Goal: Check status: Check status

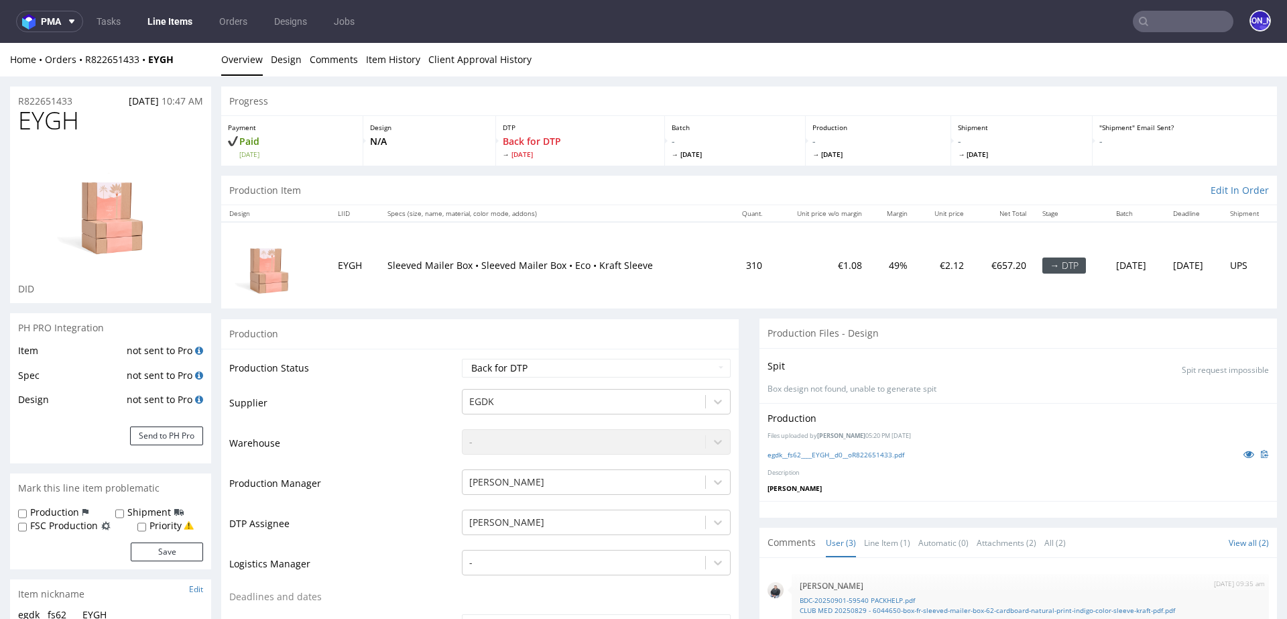
scroll to position [572, 0]
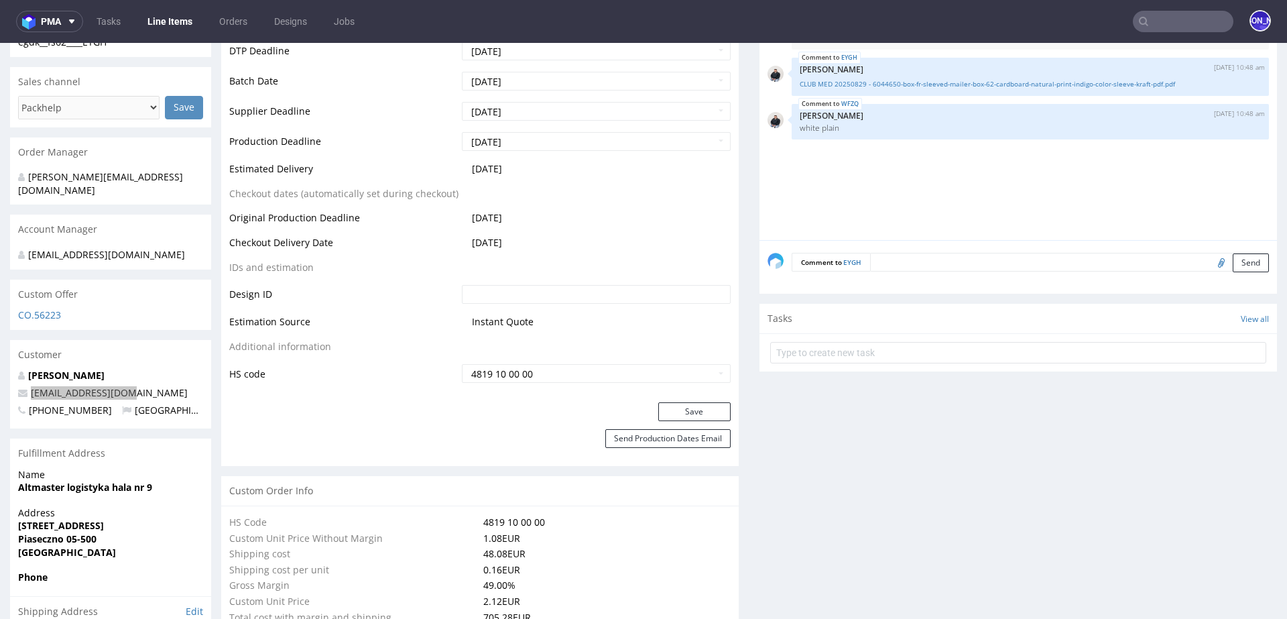
click at [1153, 18] on input "text" at bounding box center [1183, 21] width 101 height 21
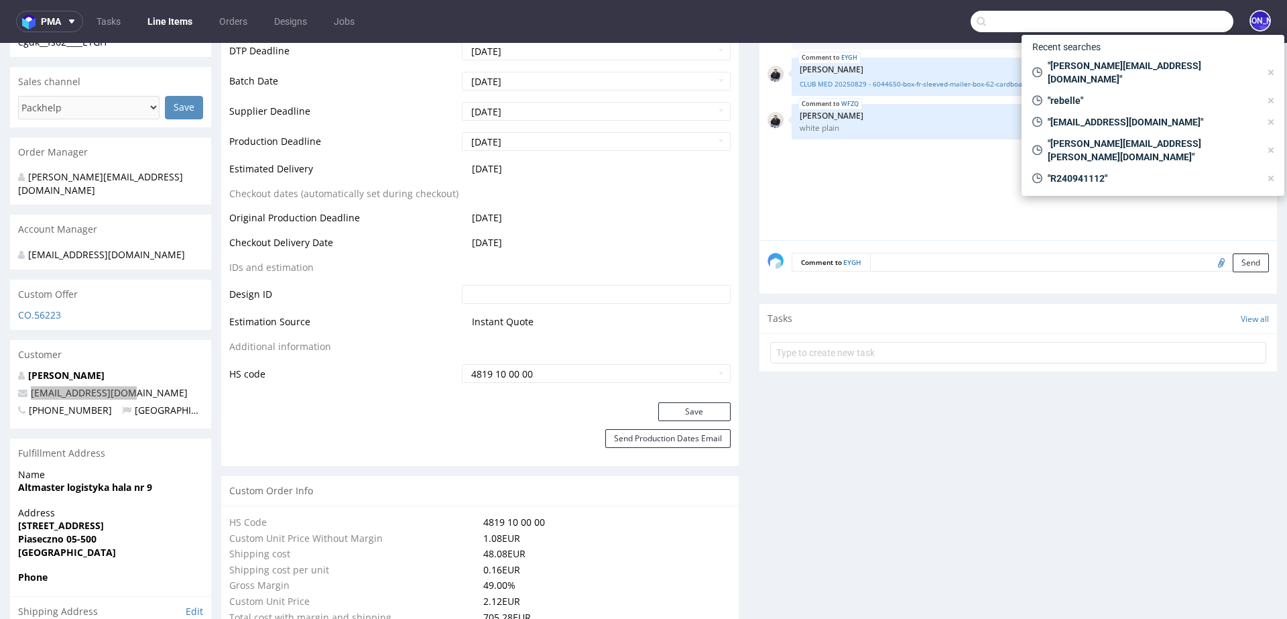
paste input "@genseebeauty.com"
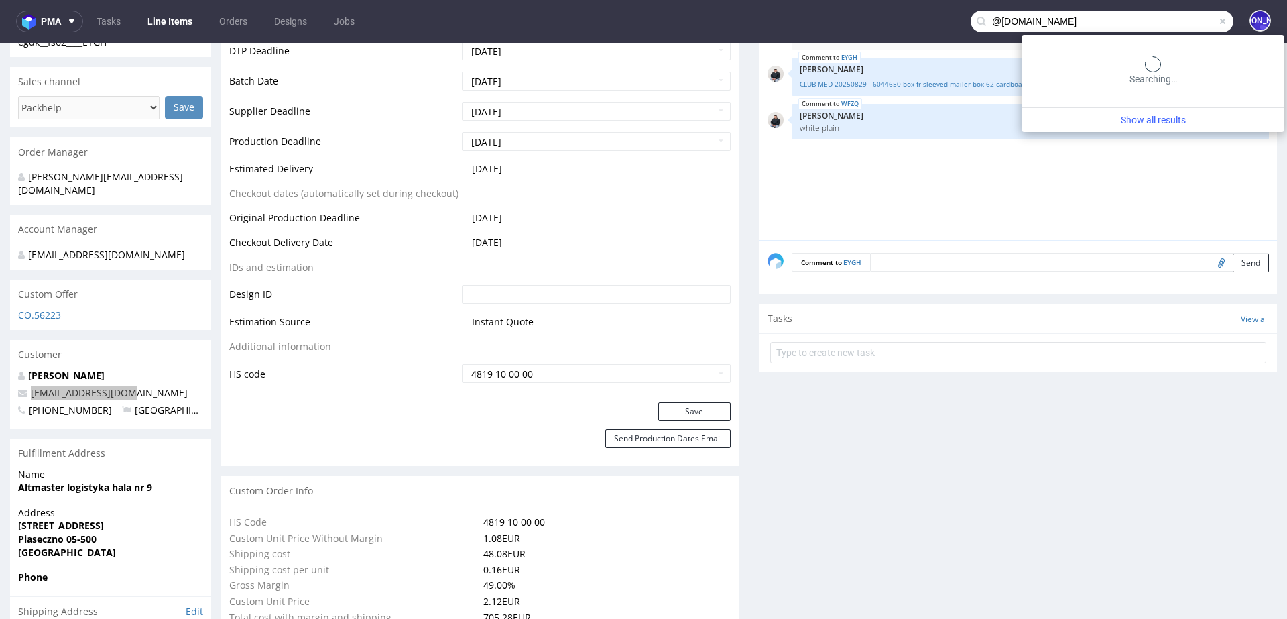
type input "@genseebeauty.com"
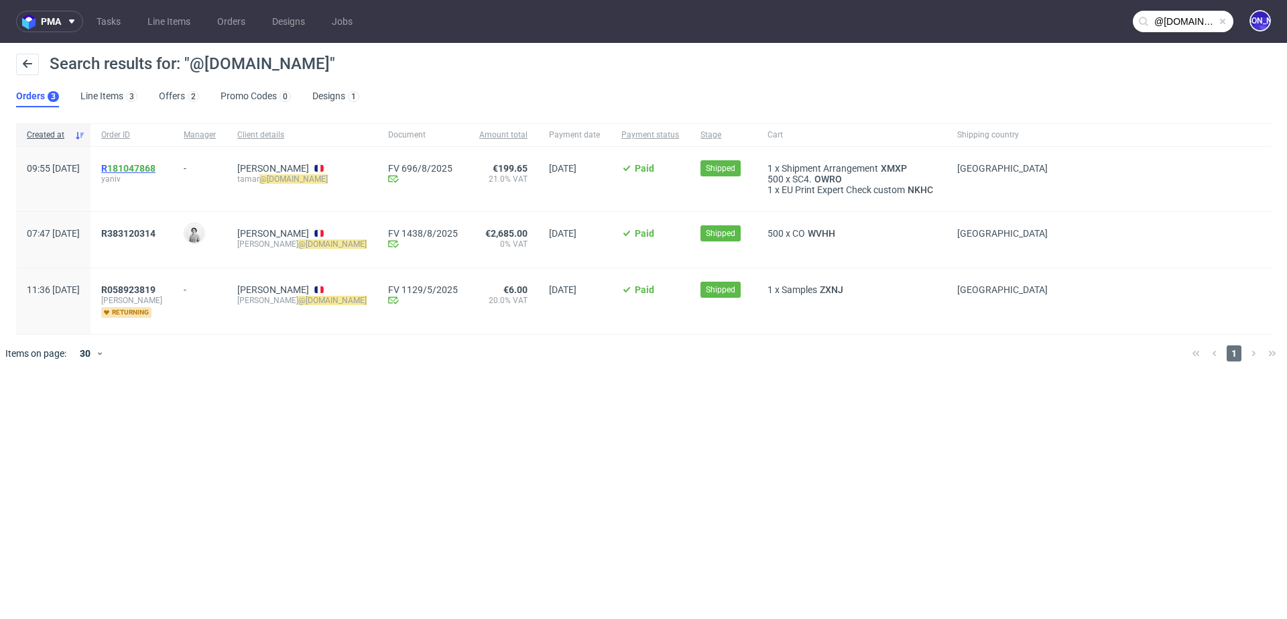
click at [141, 166] on span "R 181047868" at bounding box center [128, 168] width 54 height 11
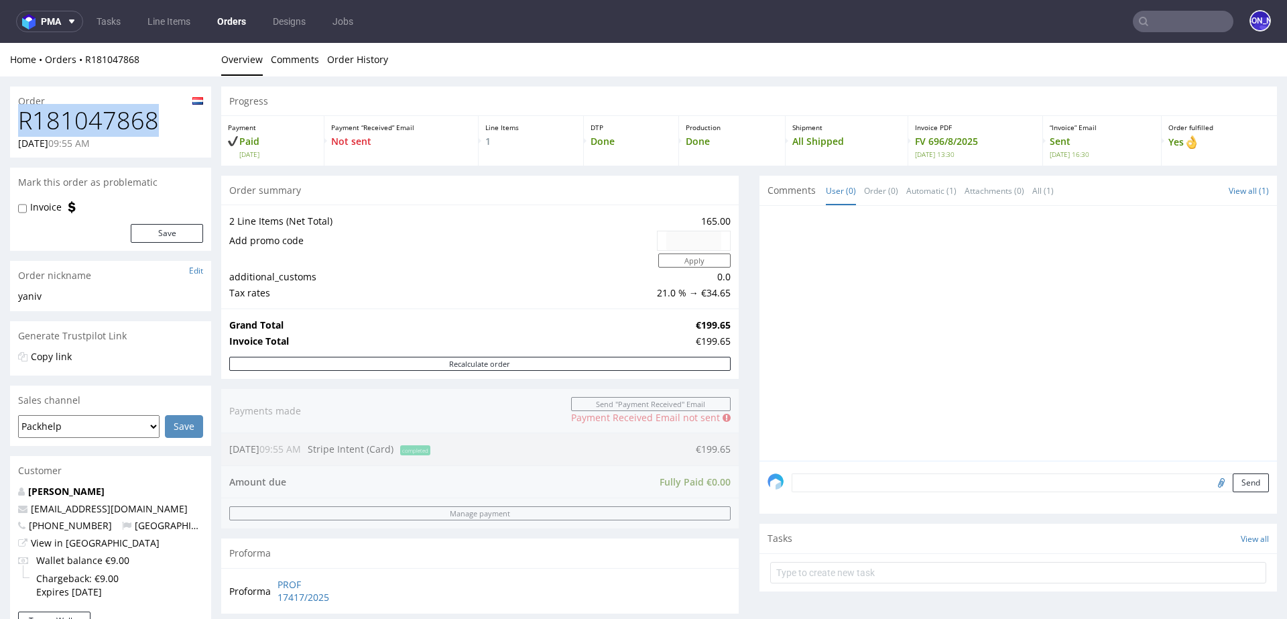
drag, startPoint x: 190, startPoint y: 126, endPoint x: 10, endPoint y: 126, distance: 179.6
click at [10, 126] on div "R181047868 05.08.2025 09:55 AM" at bounding box center [110, 132] width 201 height 50
copy h1 "R181047868"
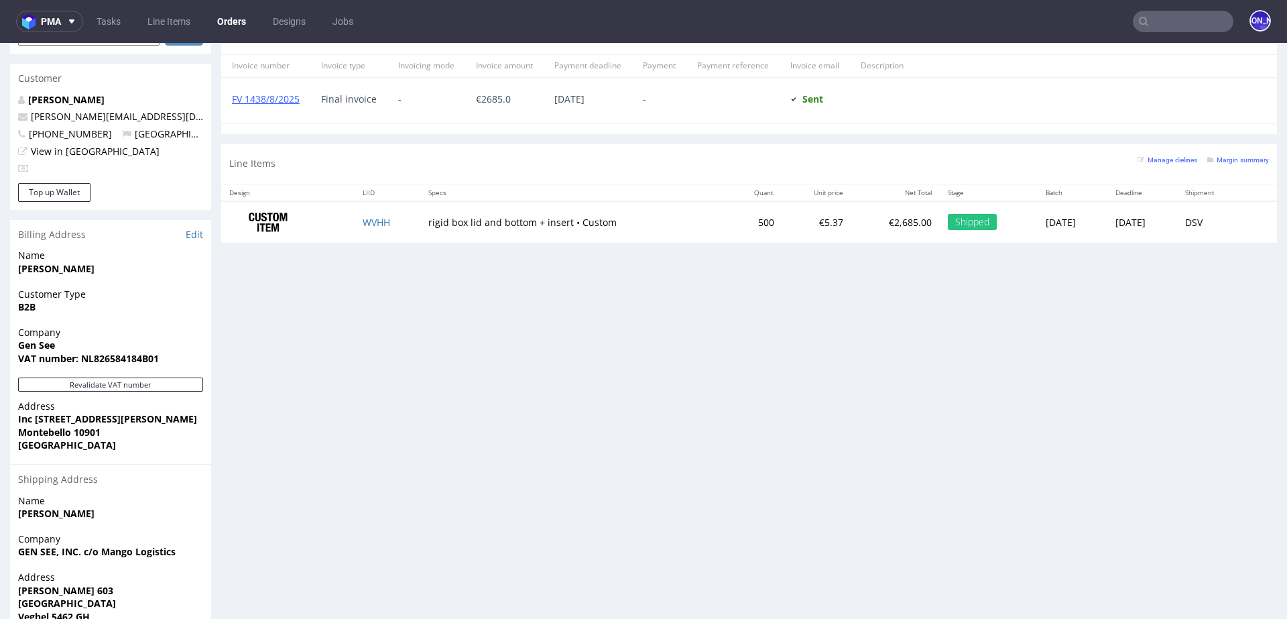
scroll to position [670, 0]
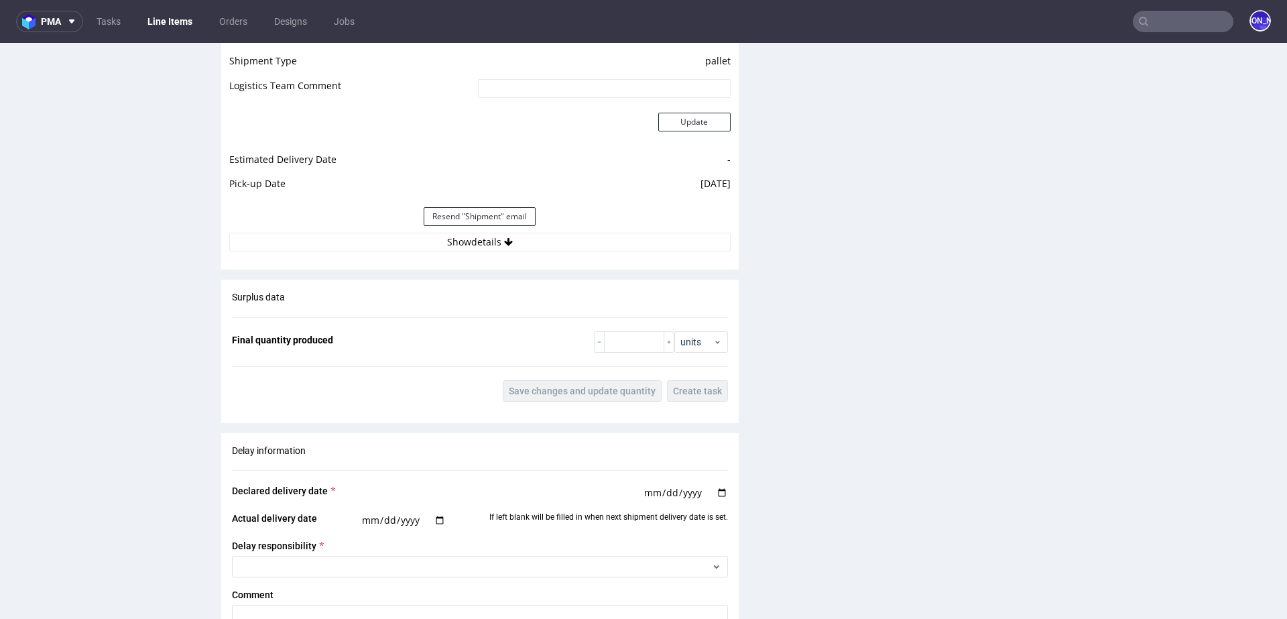
scroll to position [2178, 0]
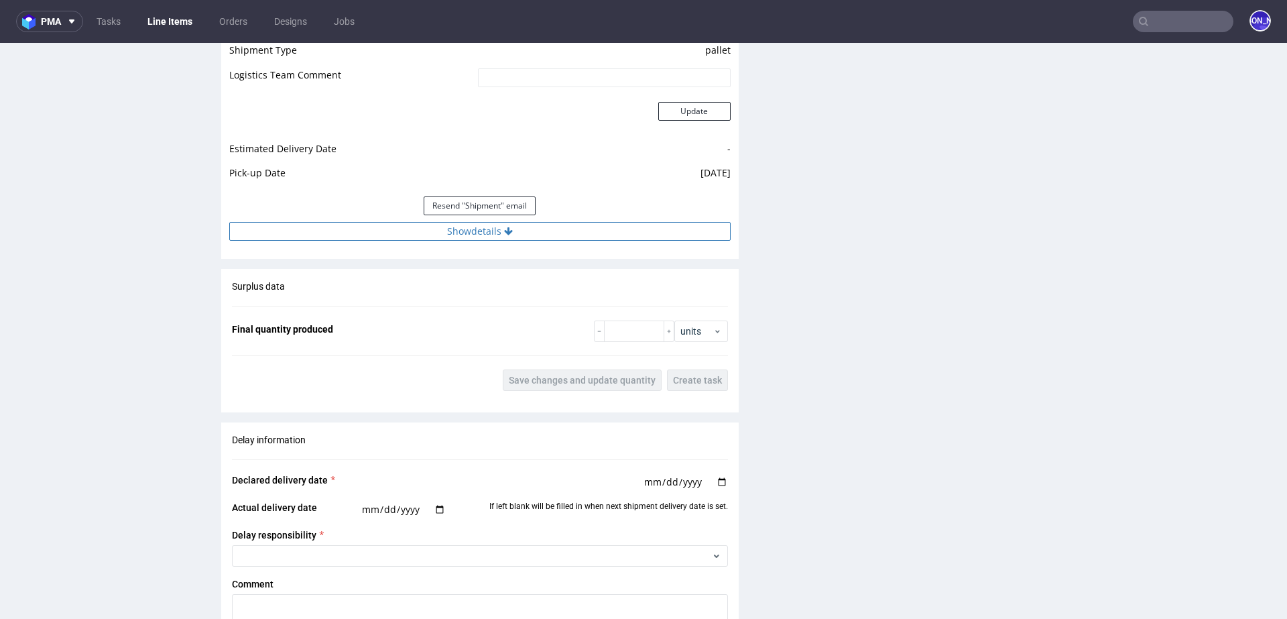
click at [519, 228] on button "Show details" at bounding box center [479, 231] width 501 height 19
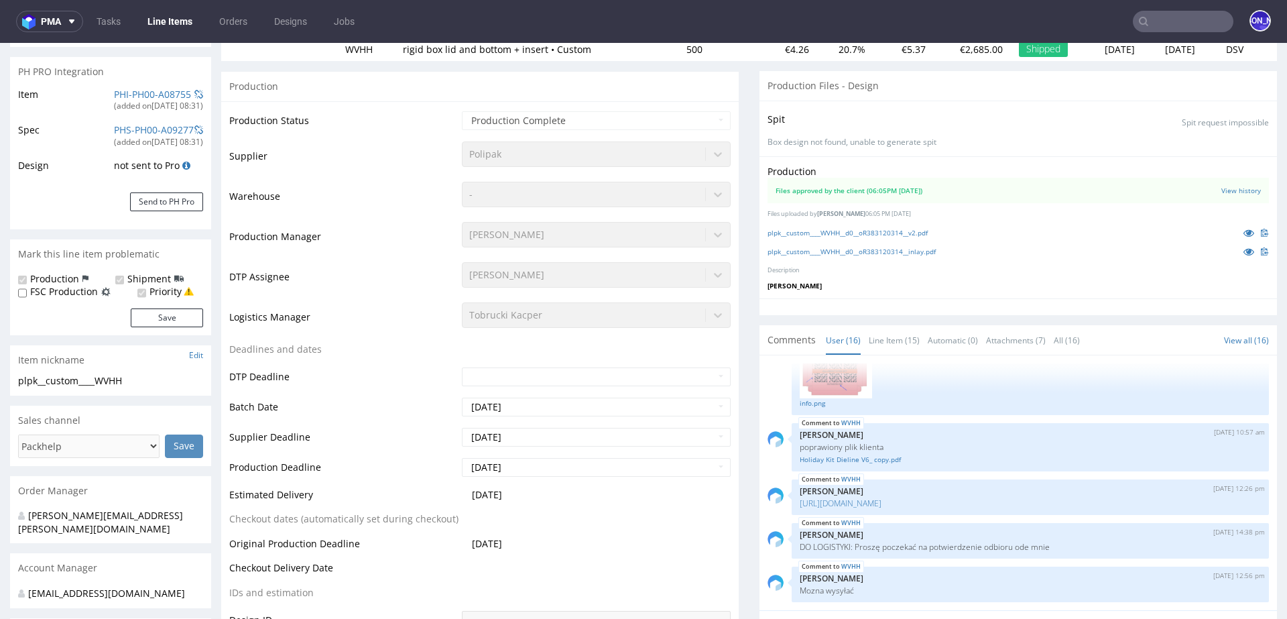
scroll to position [0, 0]
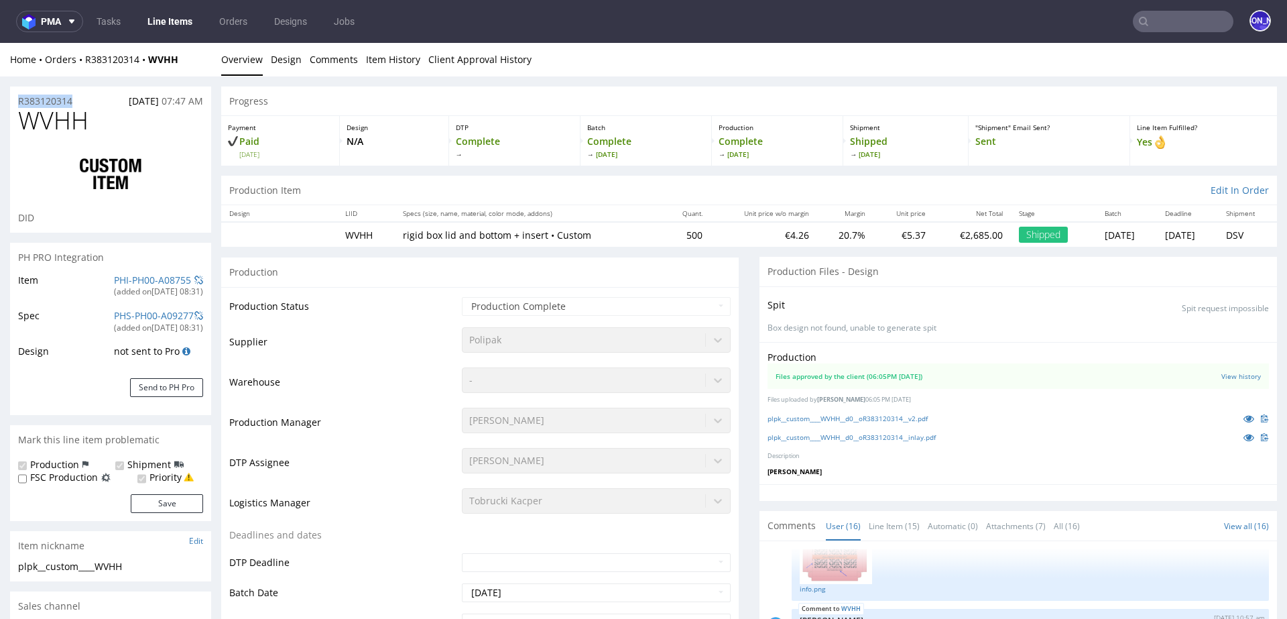
drag, startPoint x: 87, startPoint y: 99, endPoint x: 0, endPoint y: 99, distance: 87.1
copy p "R383120314"
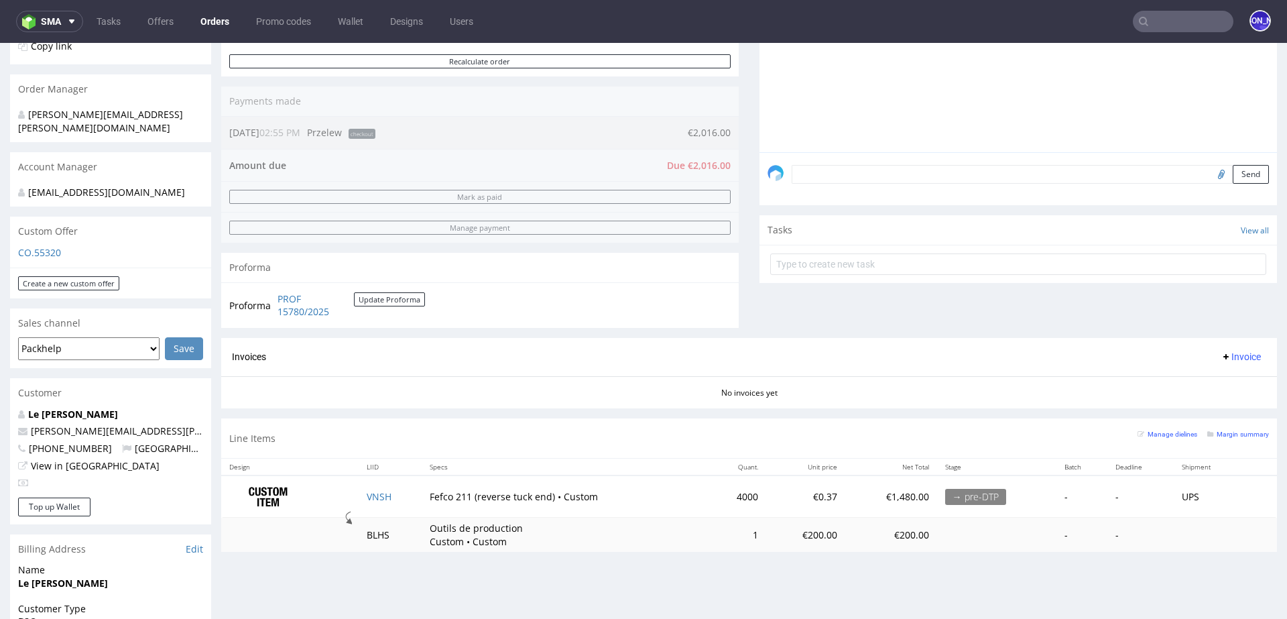
scroll to position [314, 0]
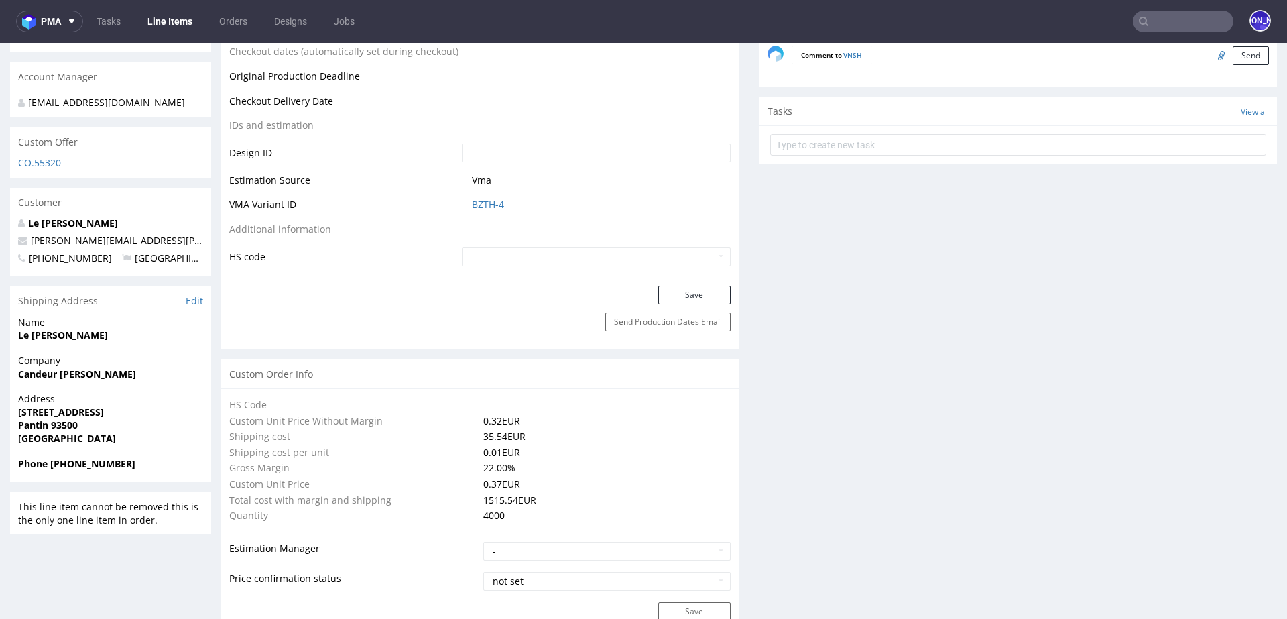
scroll to position [680, 0]
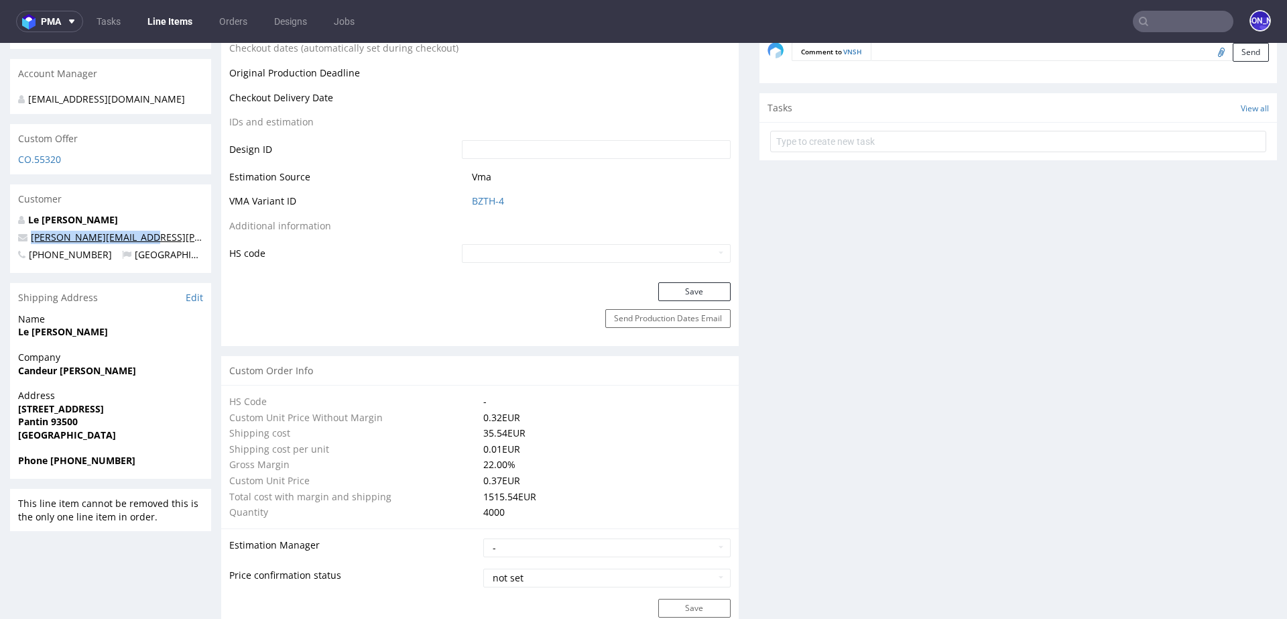
drag, startPoint x: 138, startPoint y: 225, endPoint x: 31, endPoint y: 225, distance: 107.2
click at [31, 231] on p "felix.legoff@candeur.co" at bounding box center [110, 237] width 185 height 13
copy link "felix.legoff@candeur.co"
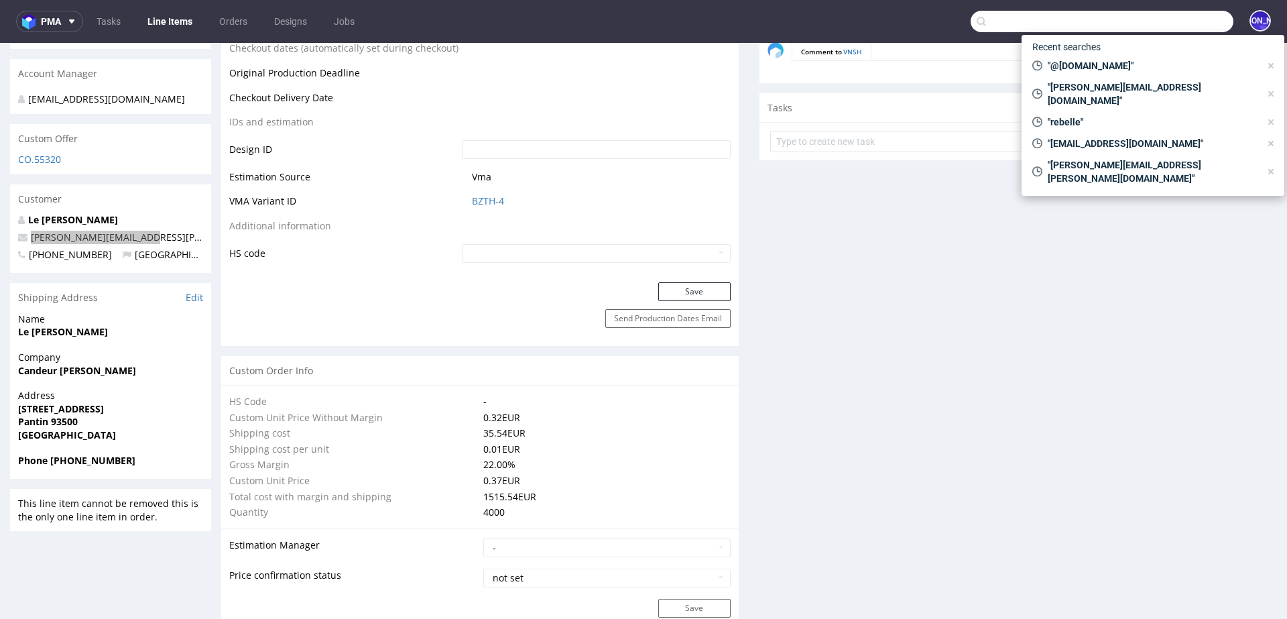
click at [1144, 25] on input "text" at bounding box center [1101, 21] width 263 height 21
paste input "felix.legoff@candeur.co"
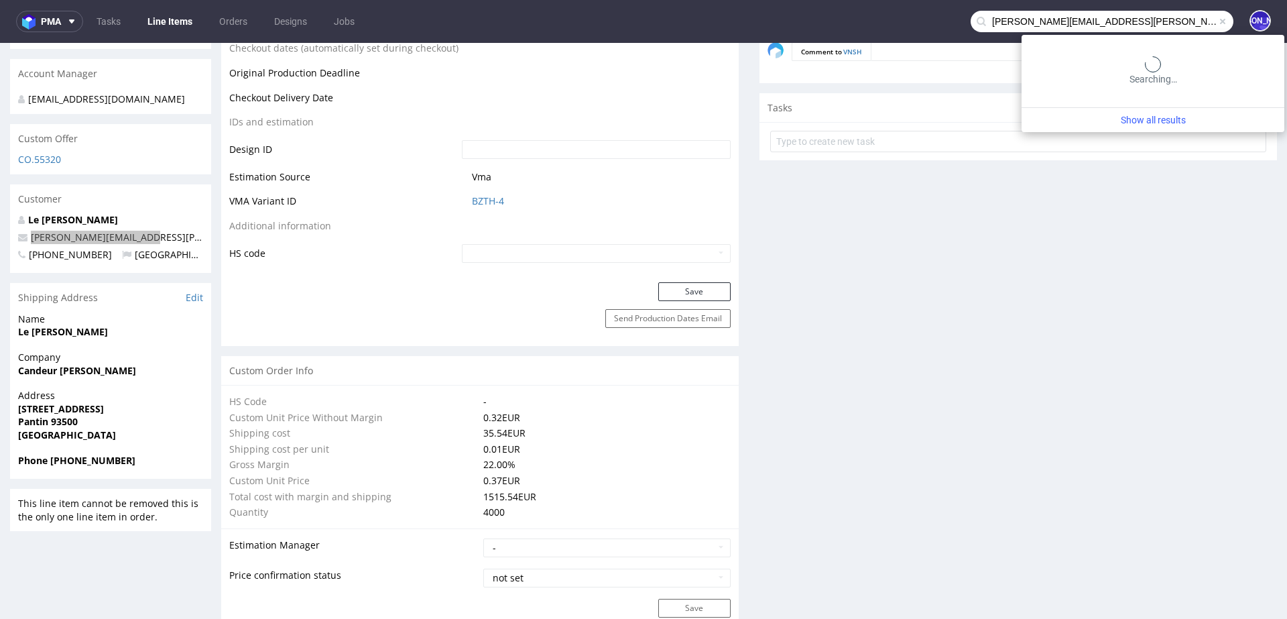
type input "felix.legoff@candeur.co"
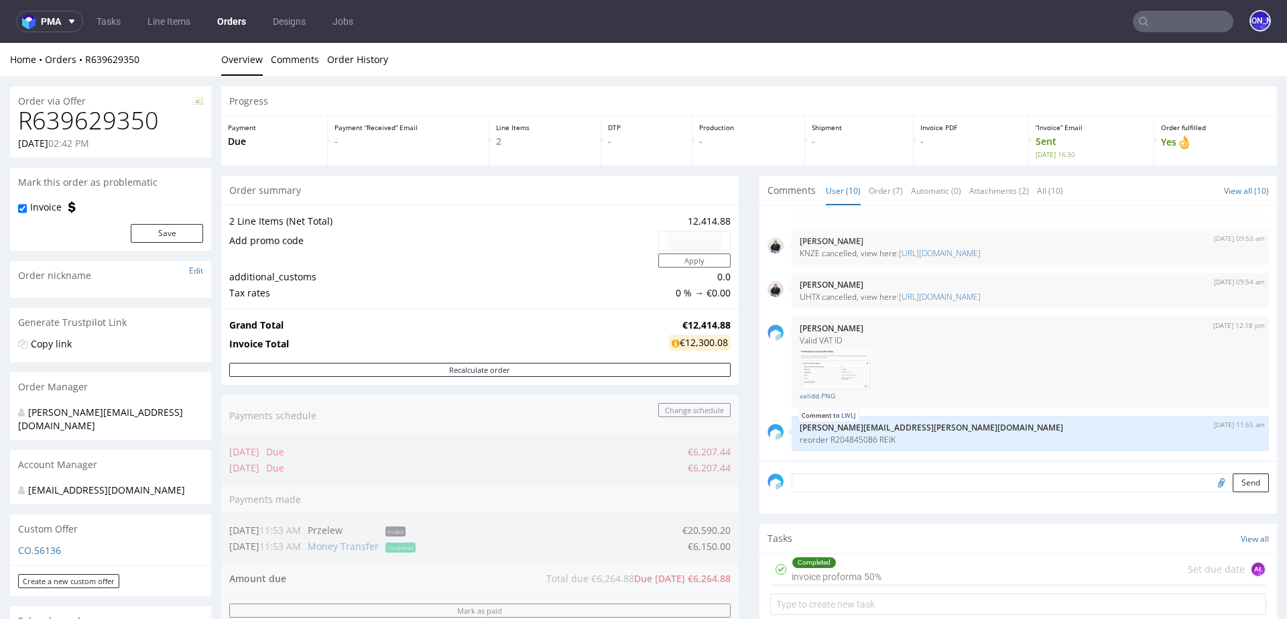
scroll to position [15, 0]
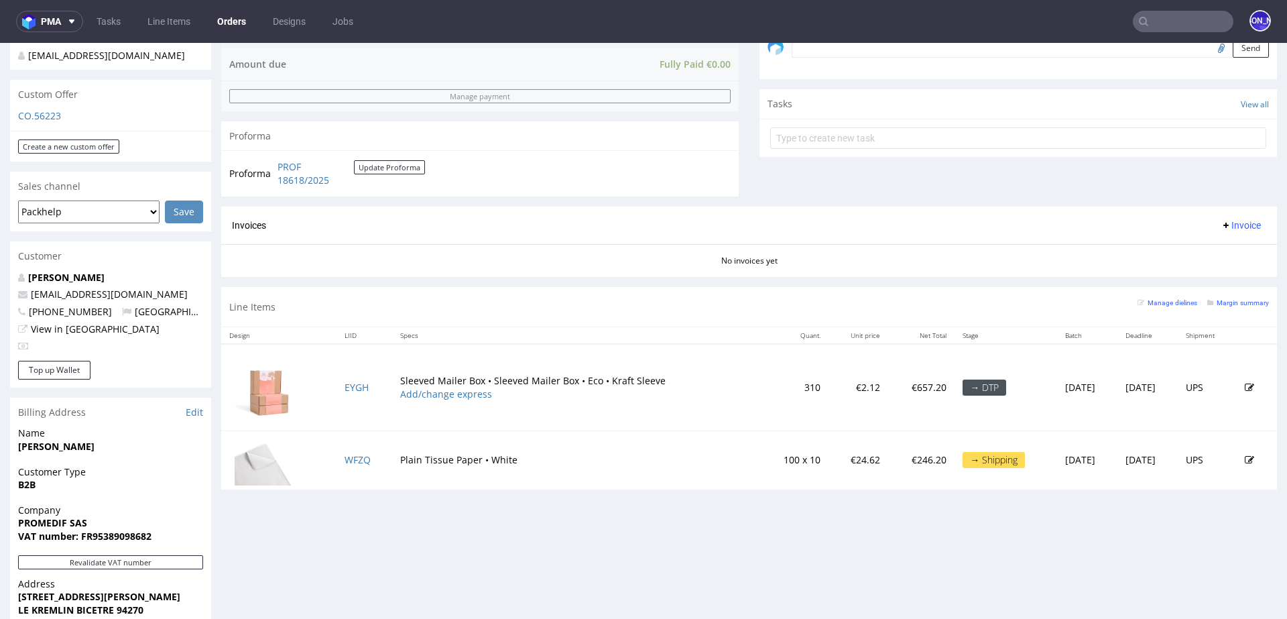
scroll to position [430, 0]
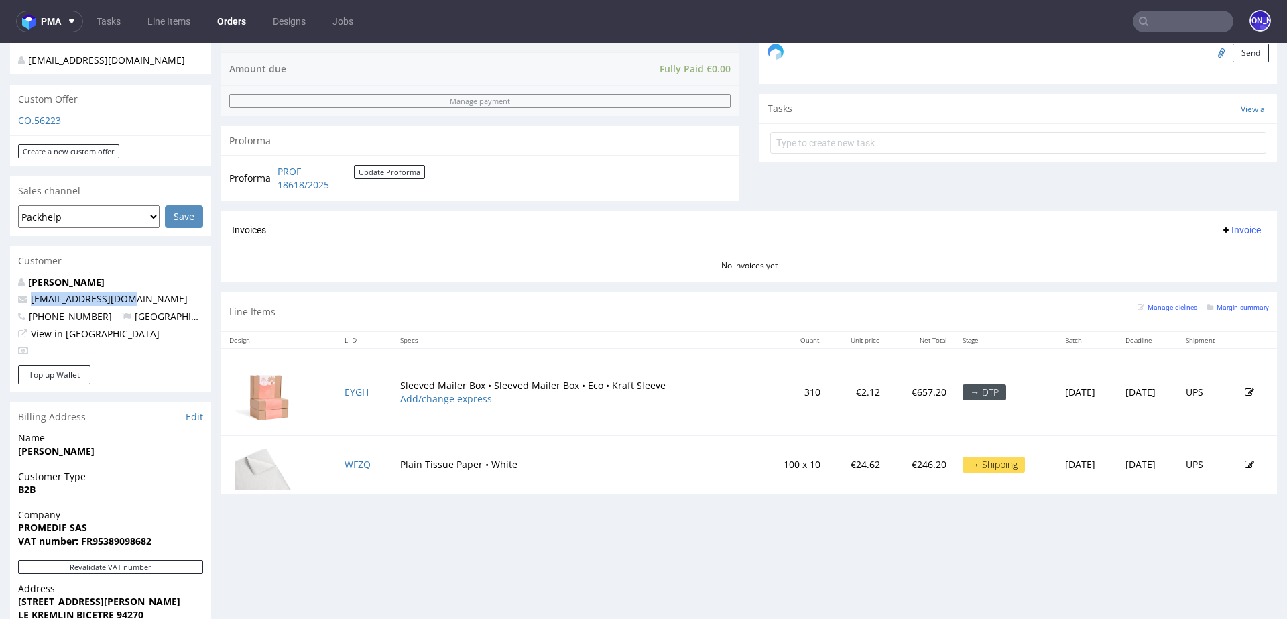
drag, startPoint x: 139, startPoint y: 286, endPoint x: 26, endPoint y: 288, distance: 113.3
click at [26, 292] on p "[EMAIL_ADDRESS][DOMAIN_NAME]" at bounding box center [110, 298] width 185 height 13
copy span "[EMAIL_ADDRESS][DOMAIN_NAME]"
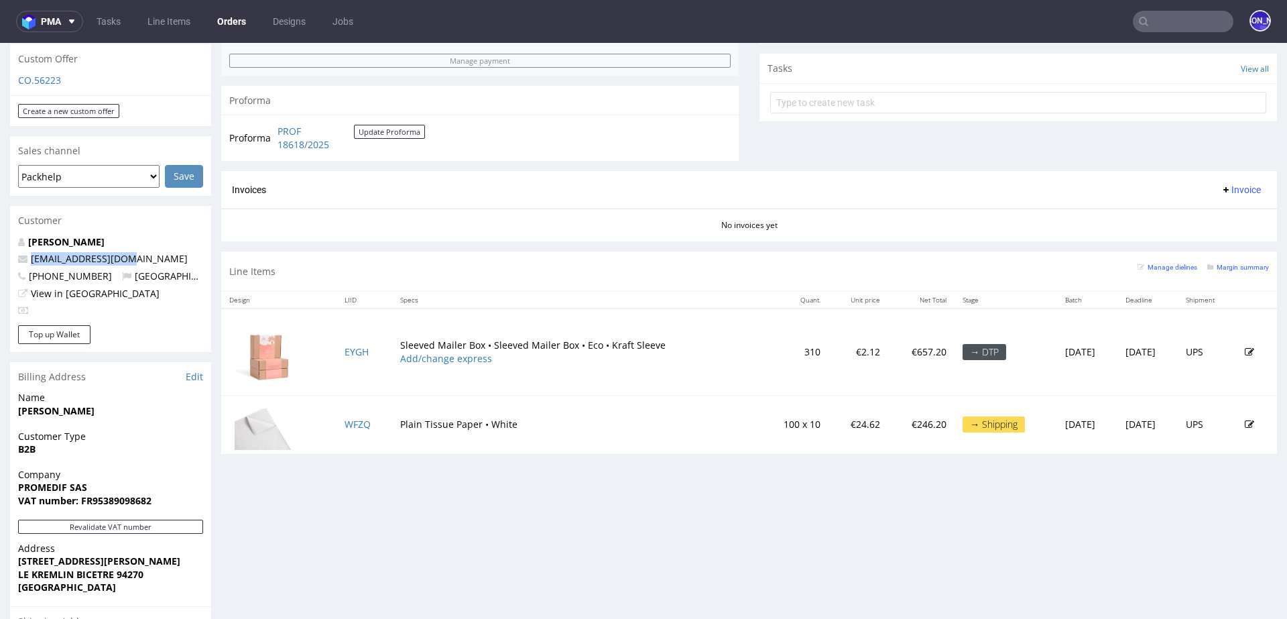
scroll to position [670, 0]
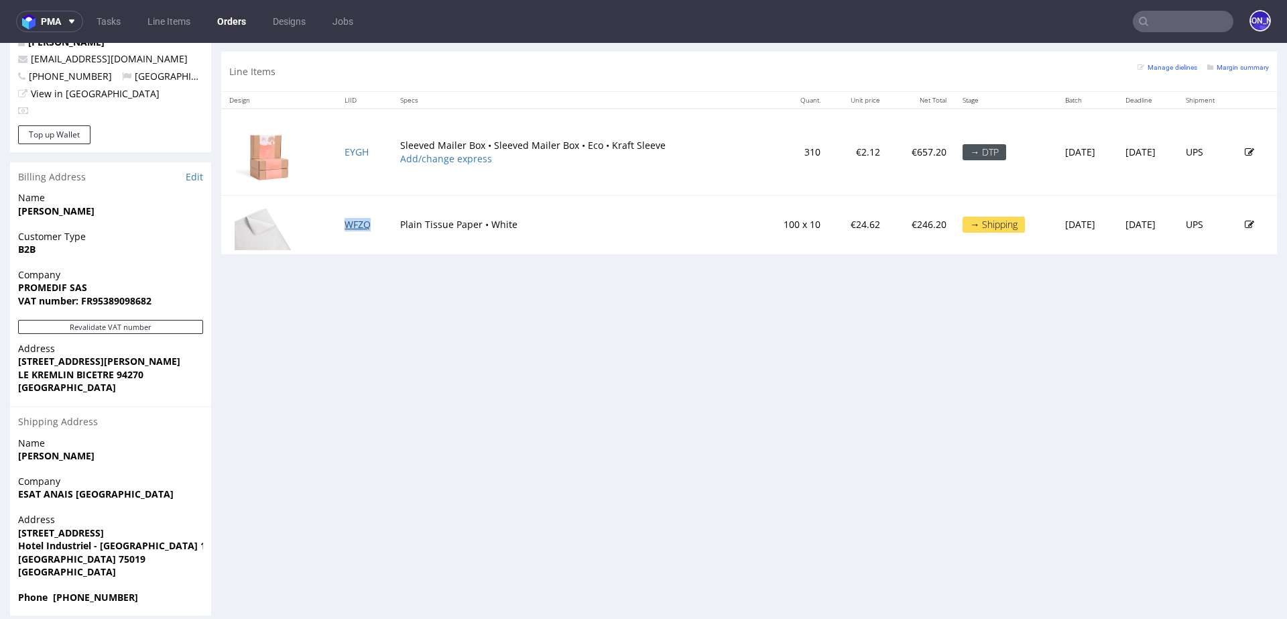
click at [348, 225] on link "WFZQ" at bounding box center [357, 224] width 26 height 13
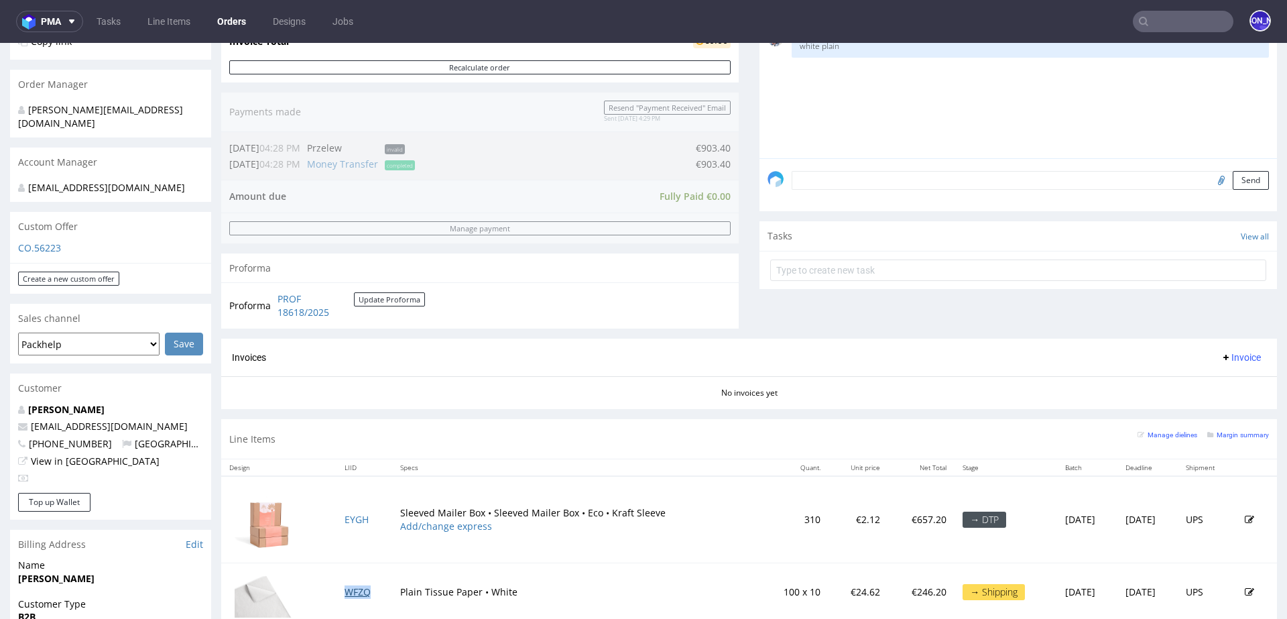
scroll to position [0, 0]
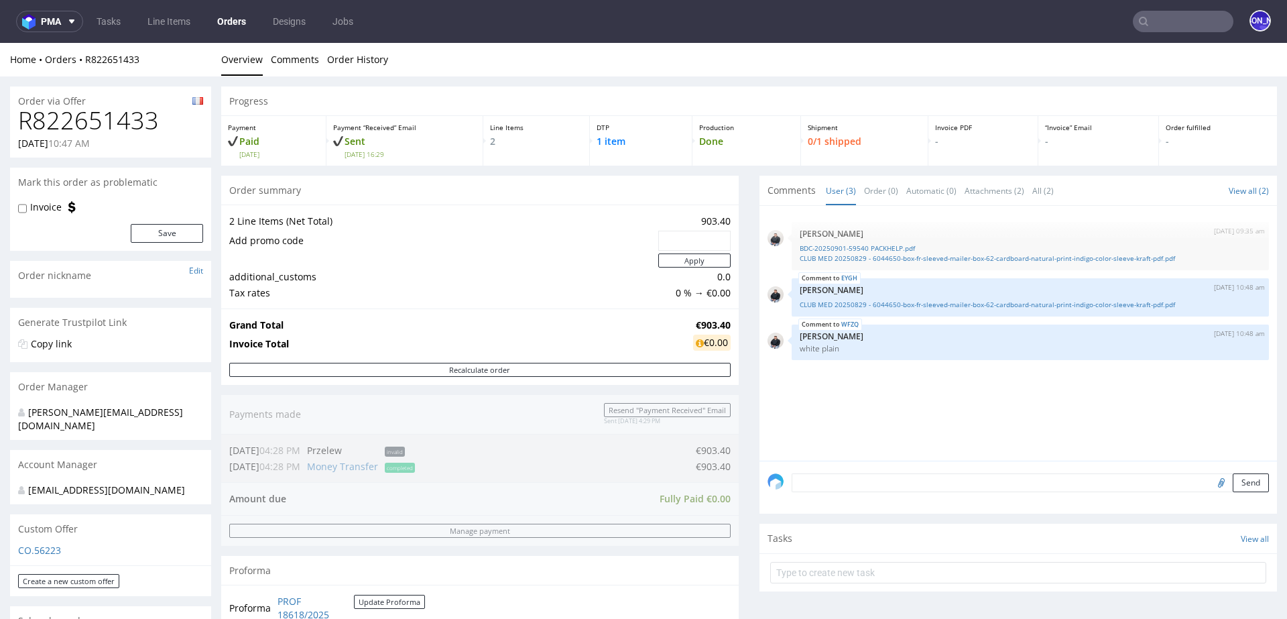
click at [226, 24] on link "Orders" at bounding box center [231, 21] width 45 height 21
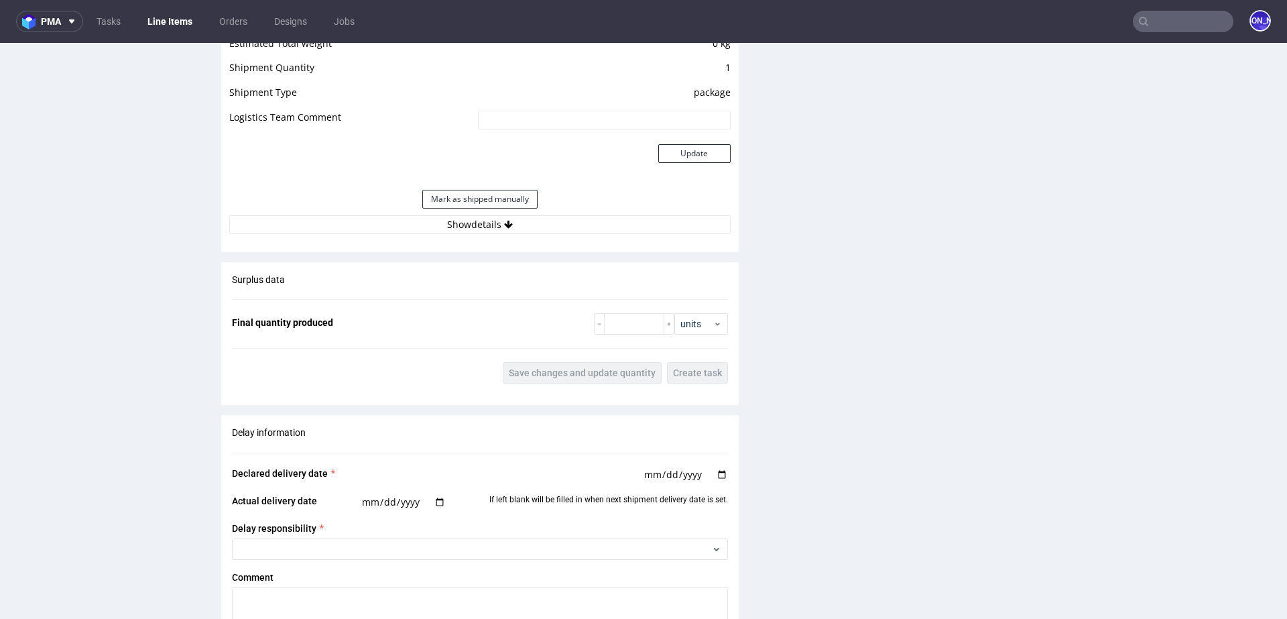
scroll to position [1582, 0]
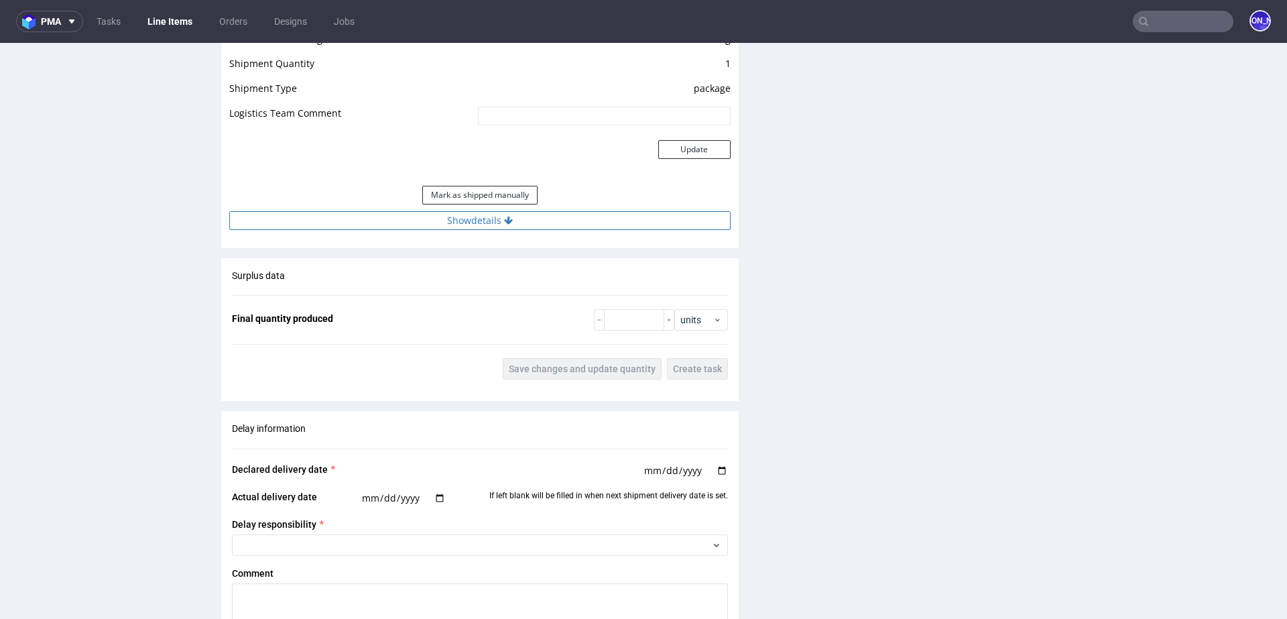
click at [494, 211] on button "Show details" at bounding box center [479, 220] width 501 height 19
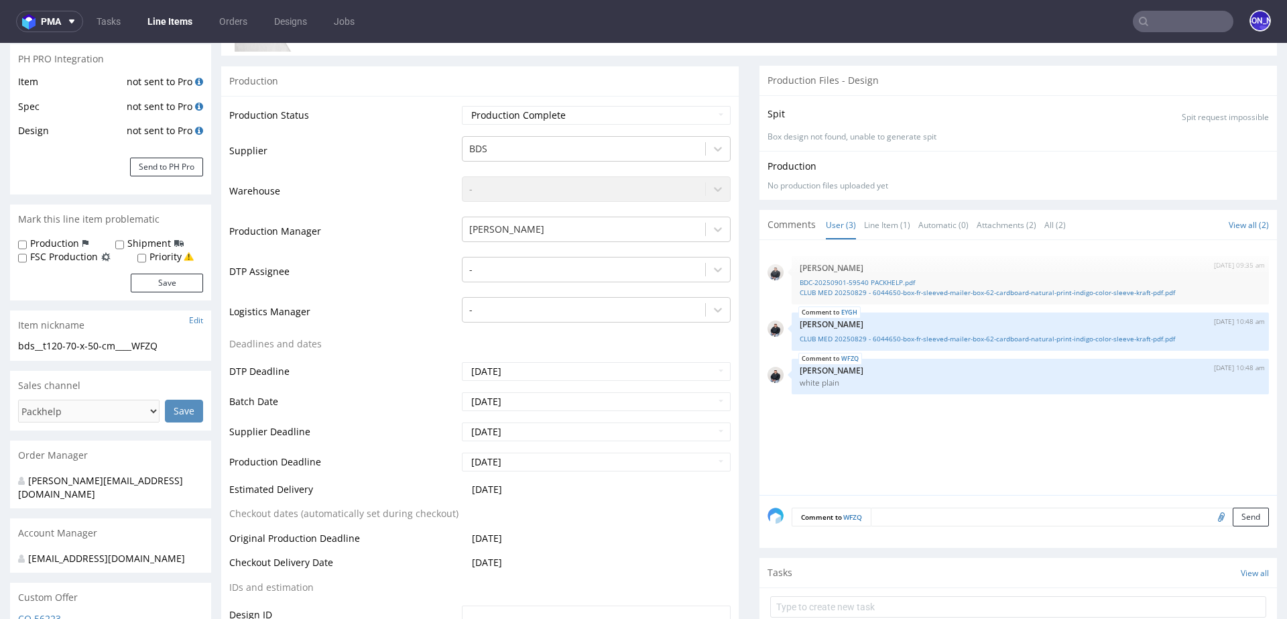
scroll to position [0, 0]
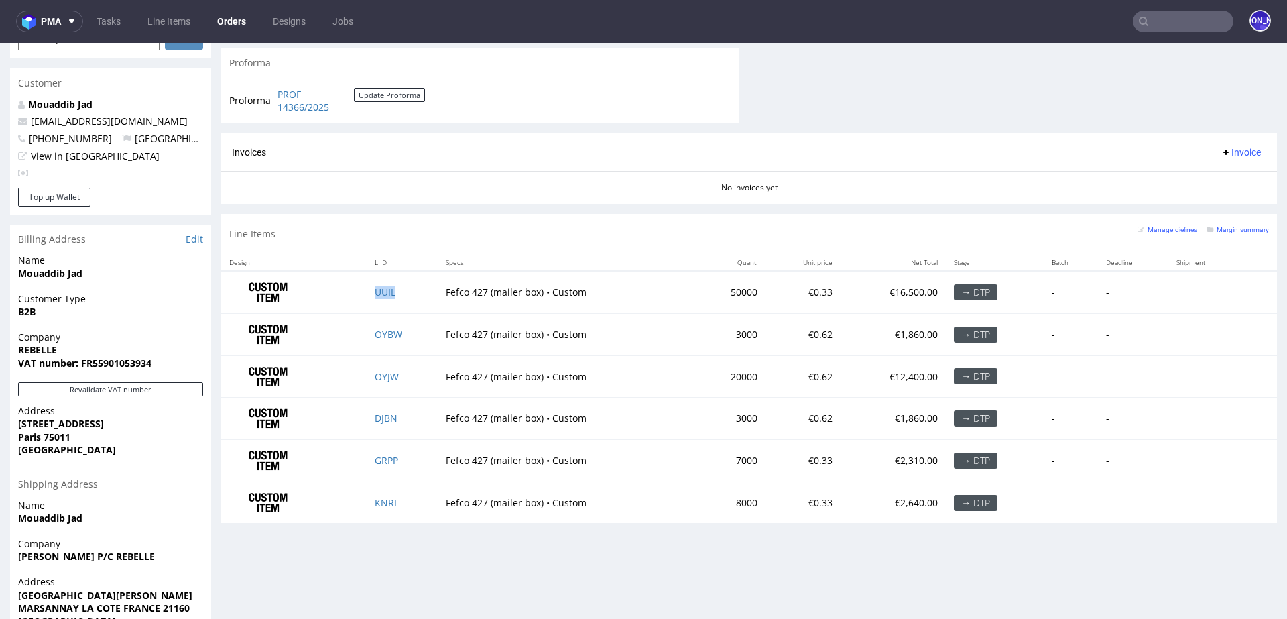
scroll to position [1444, 0]
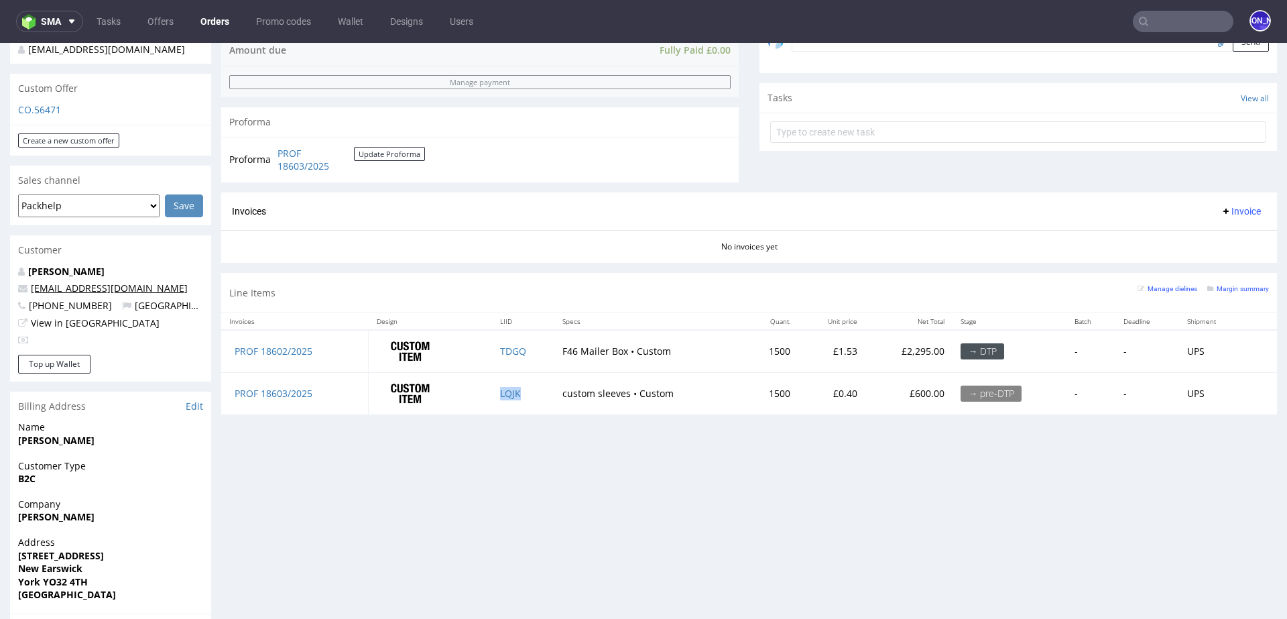
scroll to position [45, 0]
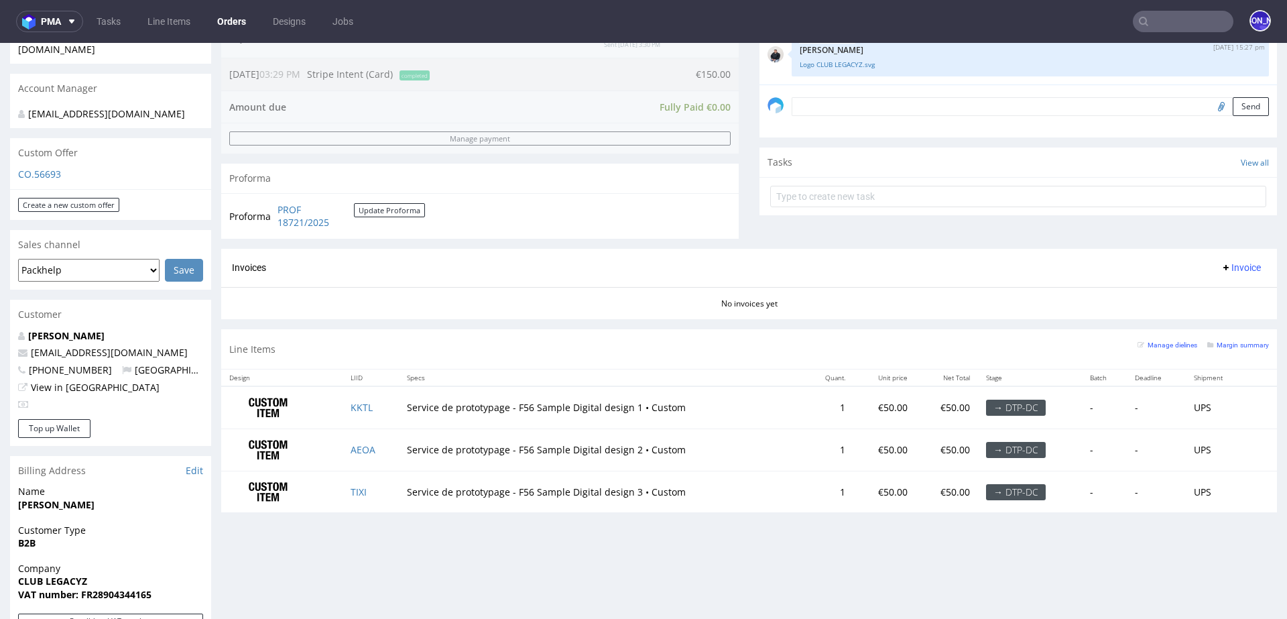
scroll to position [432, 0]
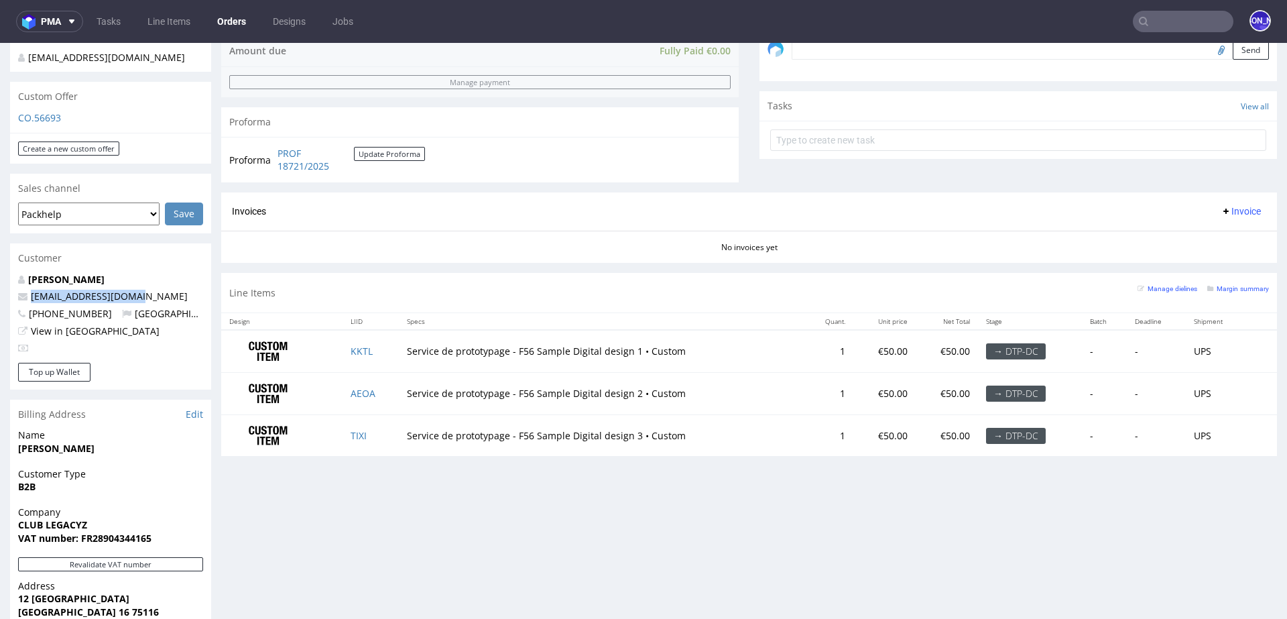
drag, startPoint x: 148, startPoint y: 279, endPoint x: 12, endPoint y: 276, distance: 136.1
click at [12, 276] on div "[PERSON_NAME] [EMAIL_ADDRESS][DOMAIN_NAME] [PHONE_NUMBER] [GEOGRAPHIC_DATA] Vie…" at bounding box center [110, 318] width 201 height 90
copy span "[EMAIL_ADDRESS][DOMAIN_NAME]"
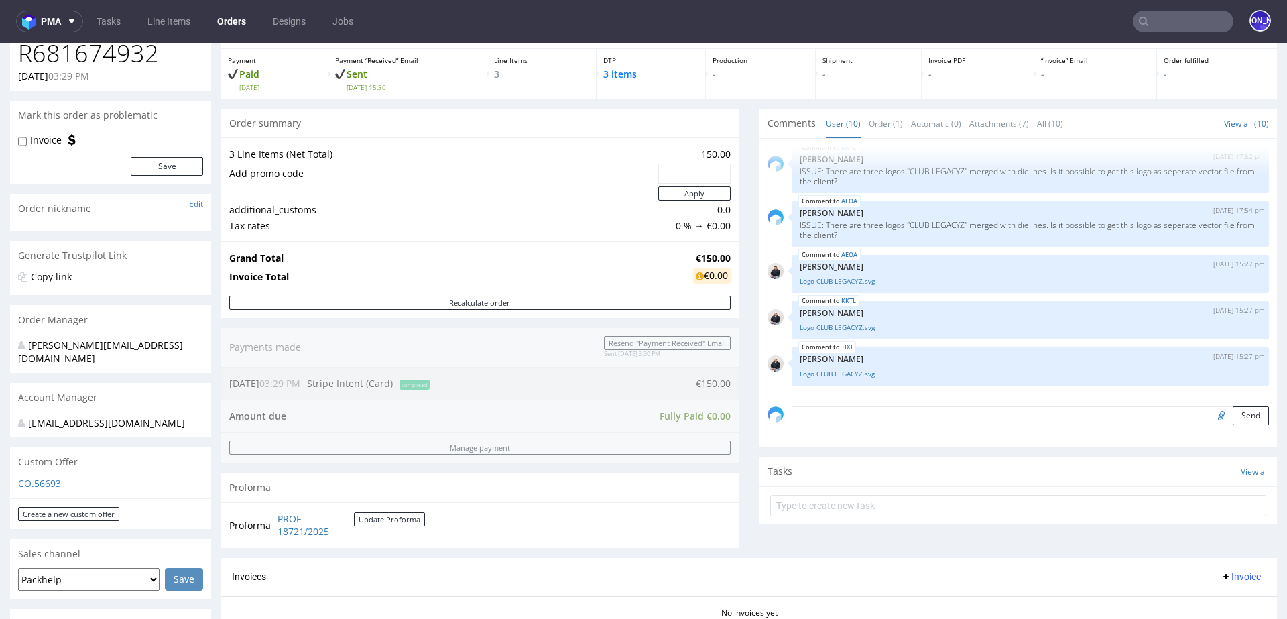
scroll to position [0, 0]
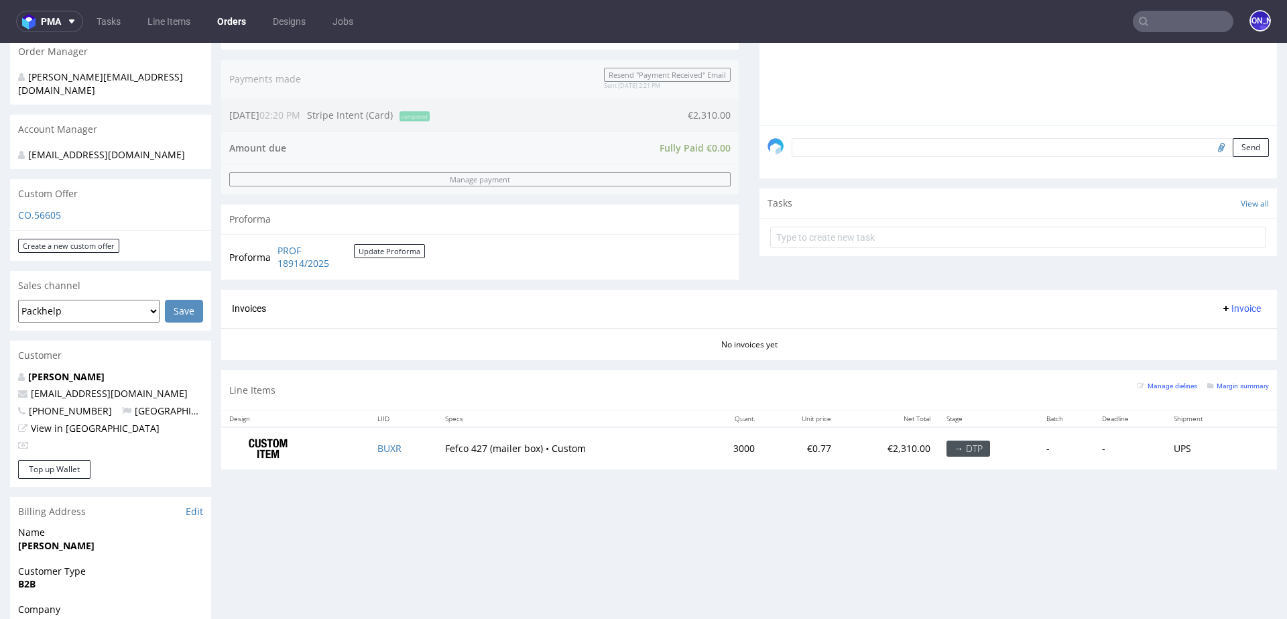
scroll to position [450, 0]
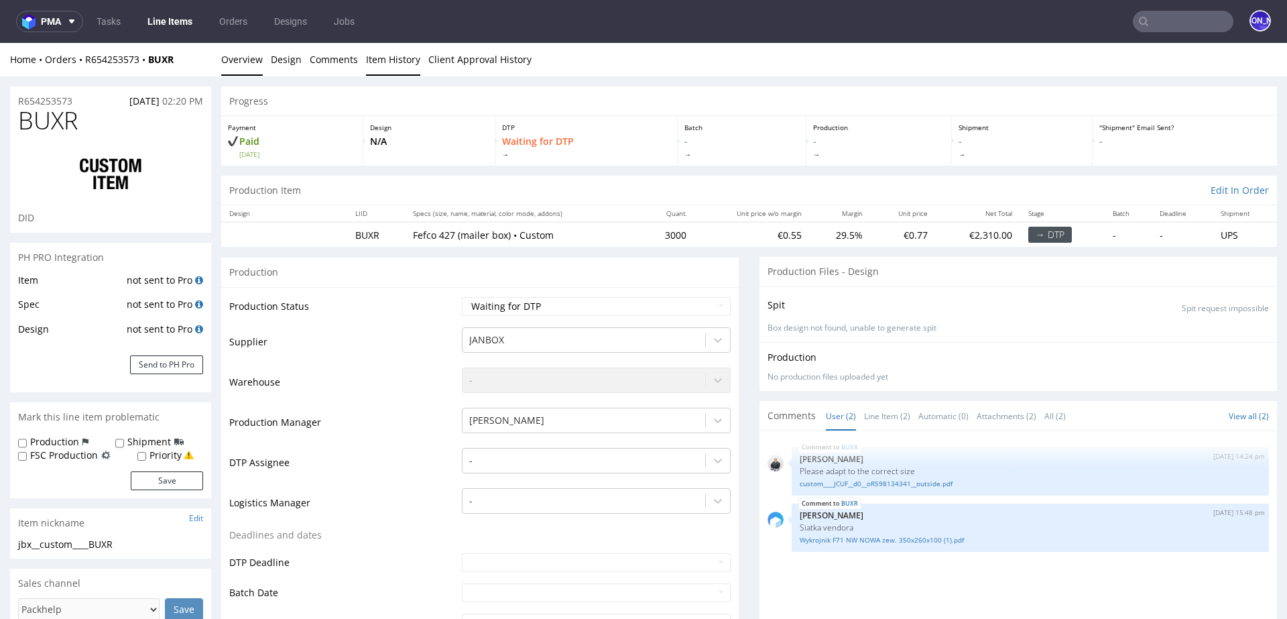
click at [395, 60] on link "Item History" at bounding box center [393, 59] width 54 height 33
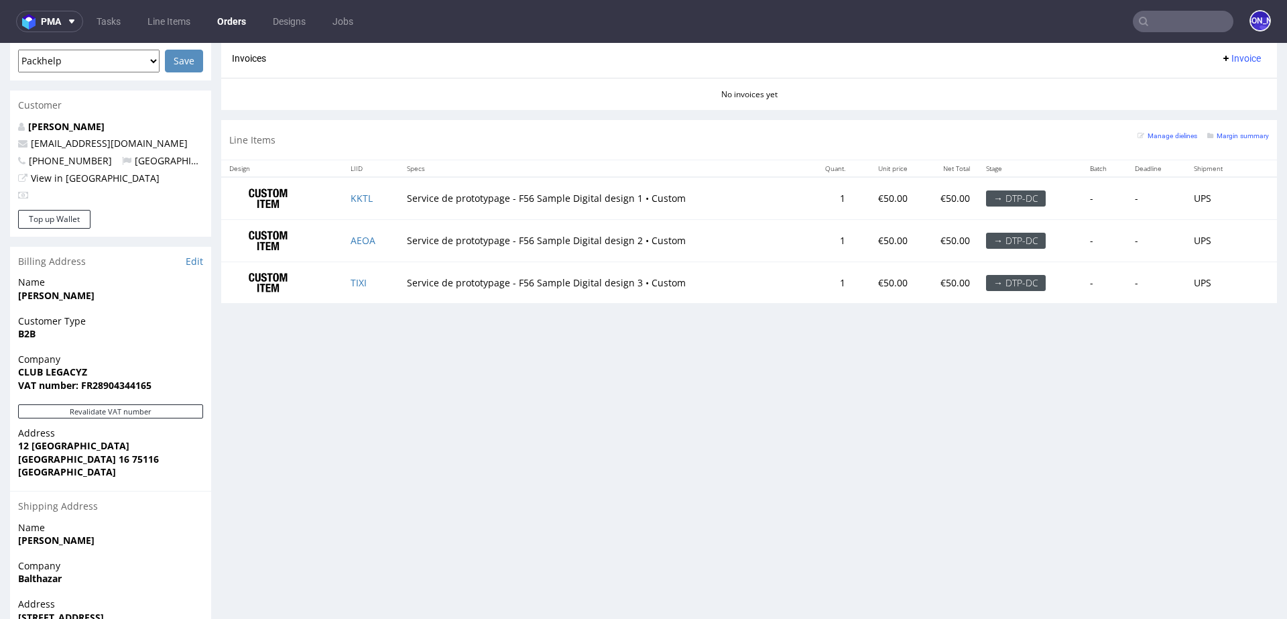
scroll to position [579, 0]
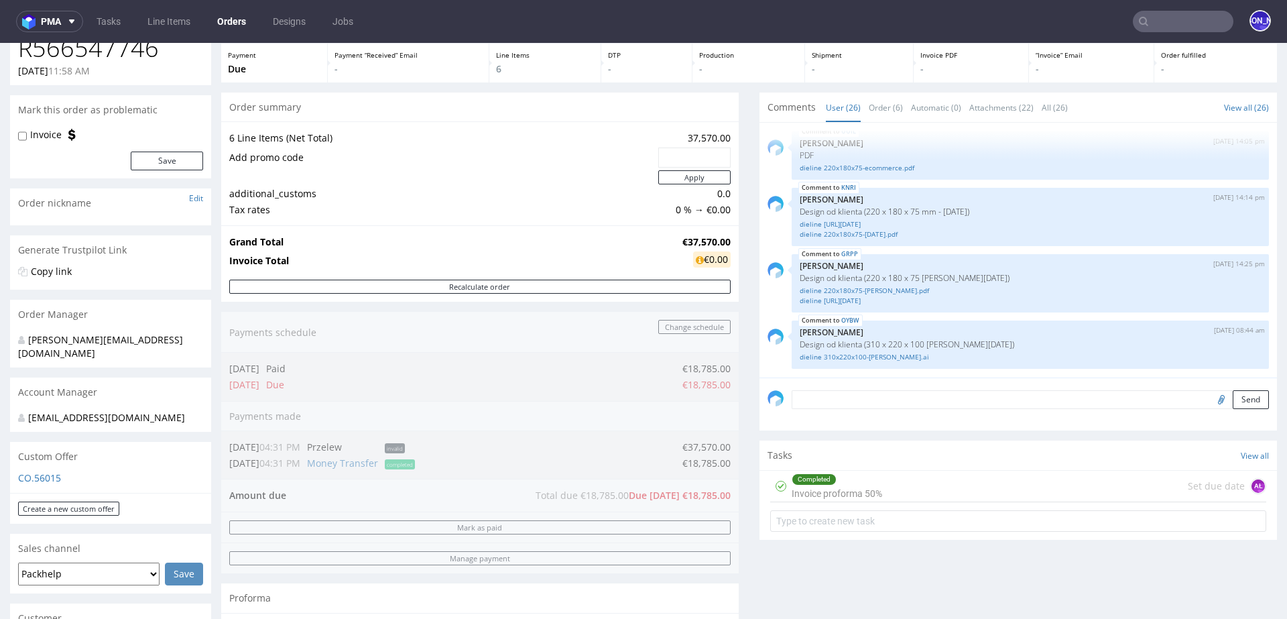
scroll to position [255, 0]
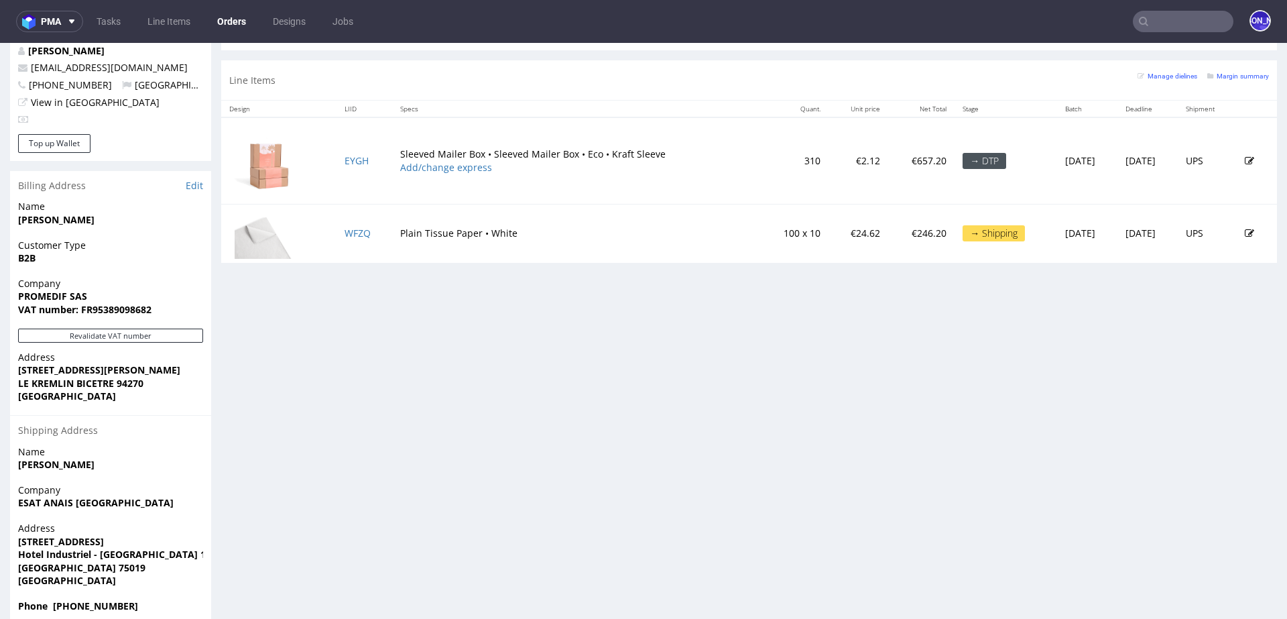
scroll to position [651, 0]
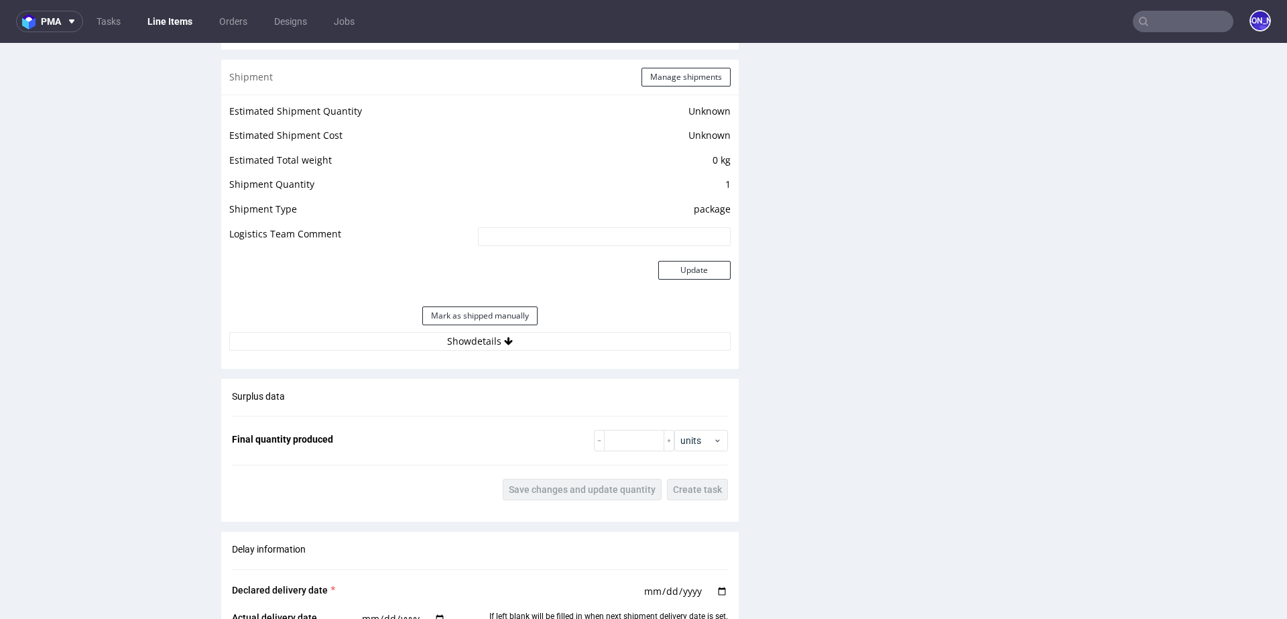
scroll to position [1502, 0]
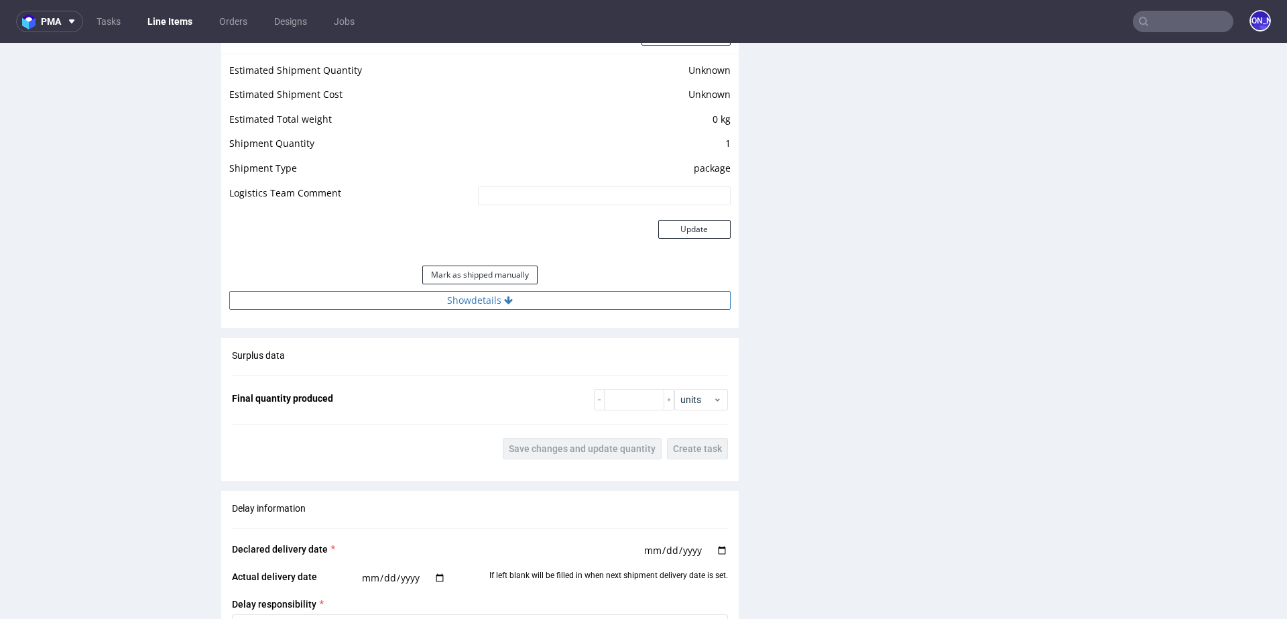
click at [461, 303] on button "Show details" at bounding box center [479, 300] width 501 height 19
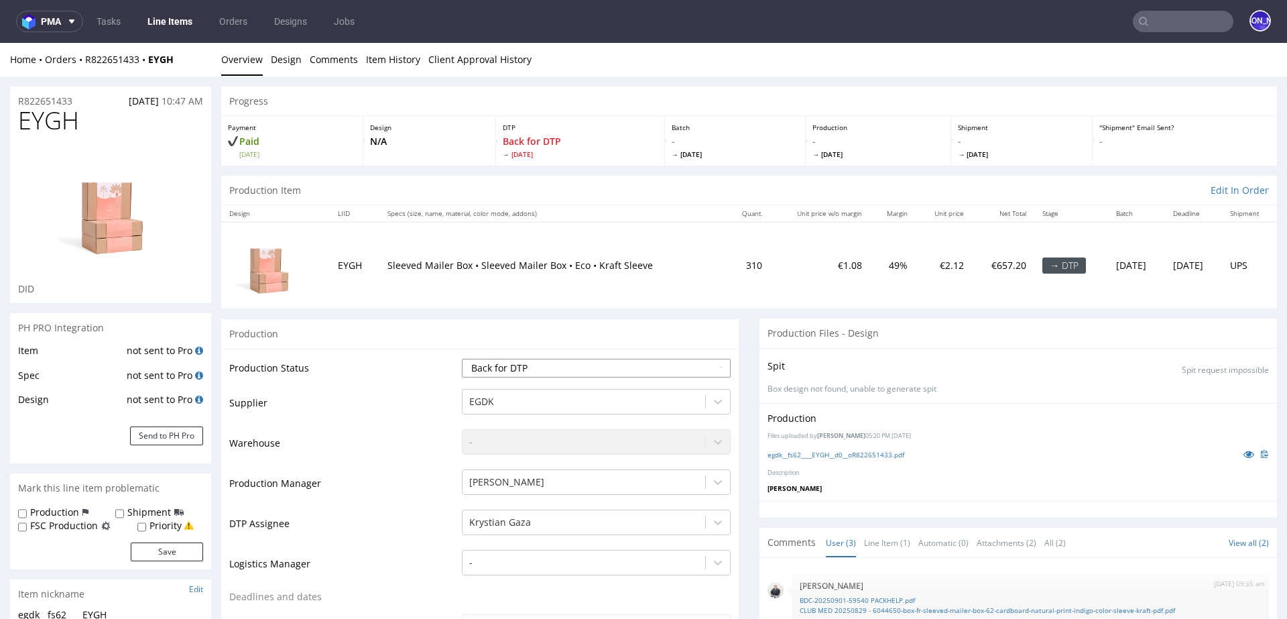
click at [655, 365] on select "Waiting for Artwork Waiting for Diecut Waiting for Mockup Waiting for DTP Waiti…" at bounding box center [596, 368] width 269 height 19
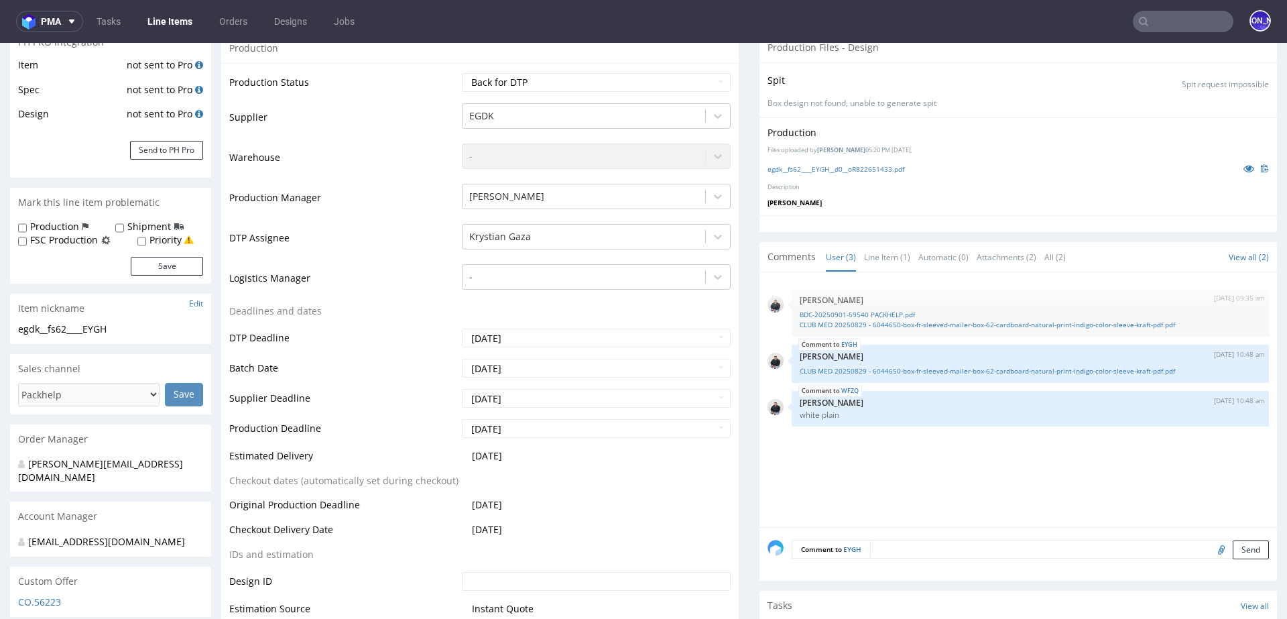
scroll to position [377, 0]
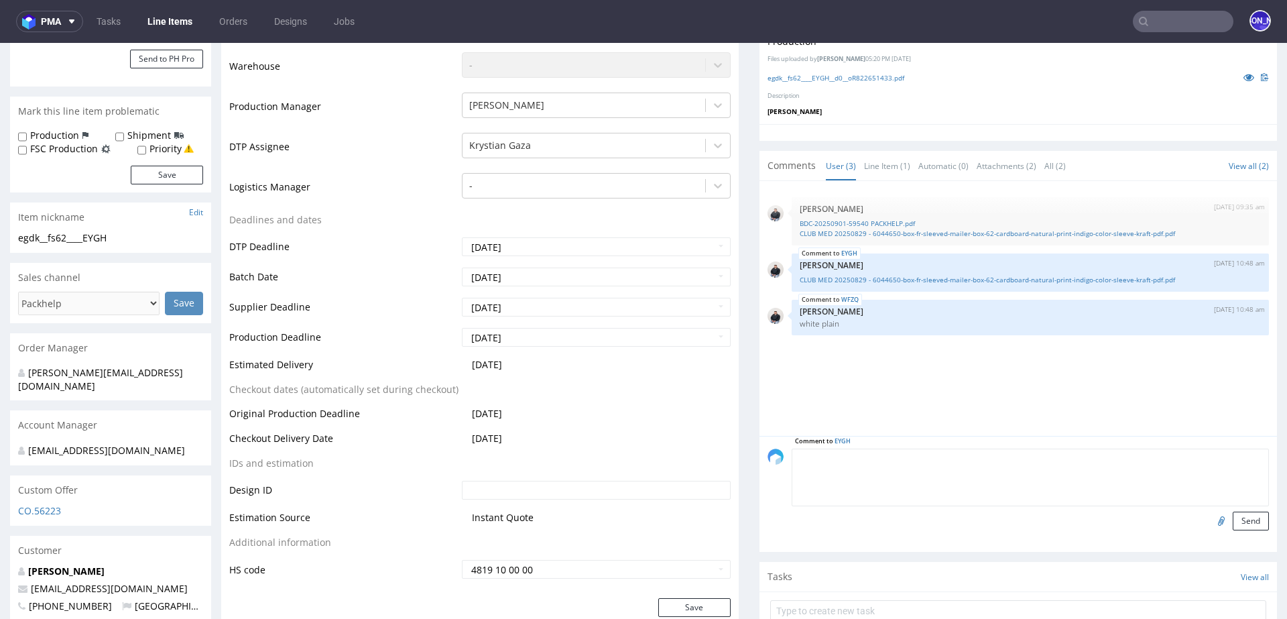
click at [884, 454] on textarea at bounding box center [1029, 477] width 477 height 58
type textarea "Klientka zatwierdzila plik"
click at [1242, 514] on button "Send" at bounding box center [1250, 520] width 36 height 19
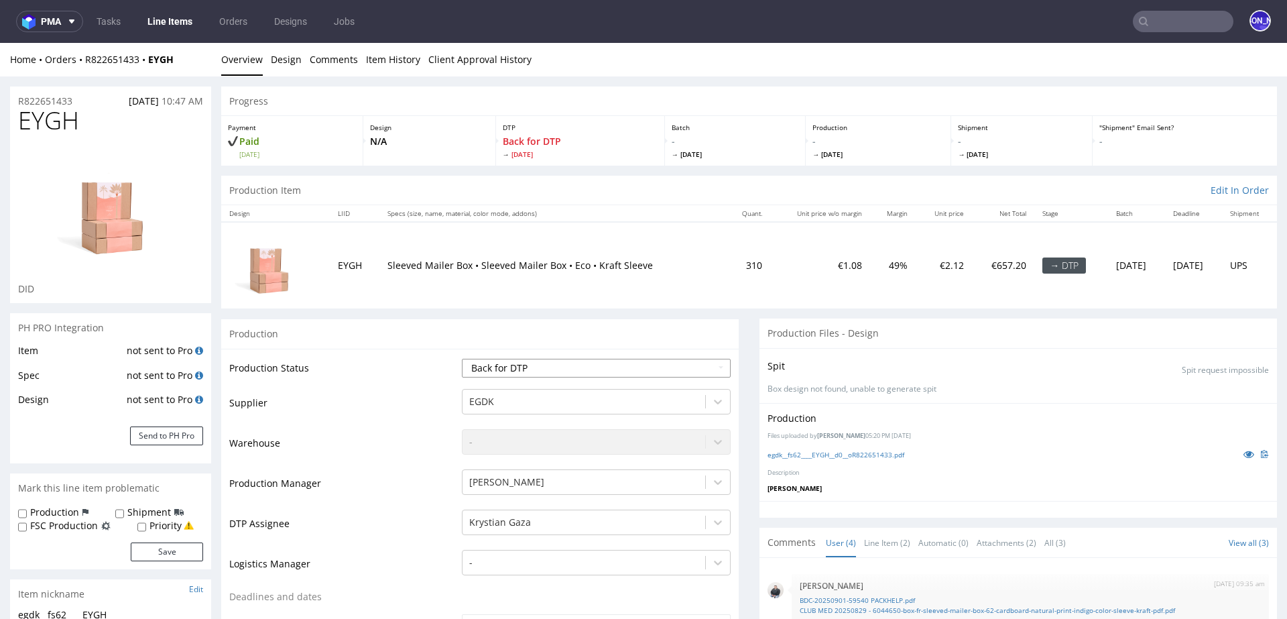
click at [602, 362] on select "Waiting for Artwork Waiting for Diecut Waiting for Mockup Waiting for DTP Waiti…" at bounding box center [596, 368] width 269 height 19
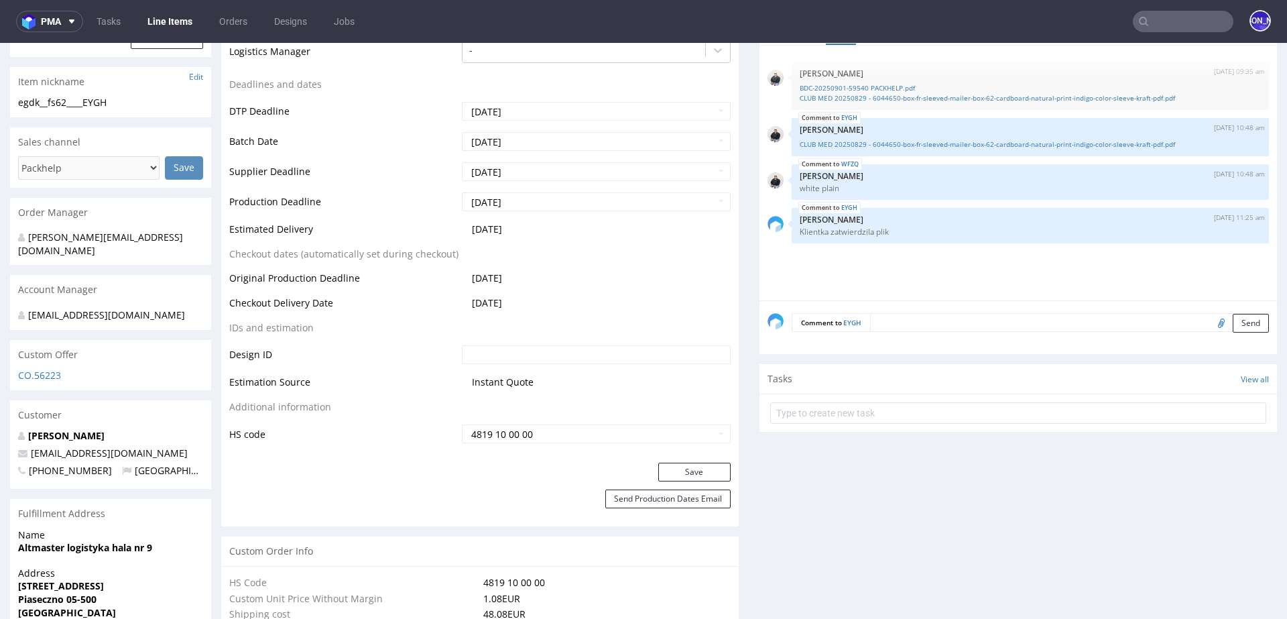
scroll to position [513, 0]
click at [674, 470] on button "Save" at bounding box center [694, 470] width 72 height 19
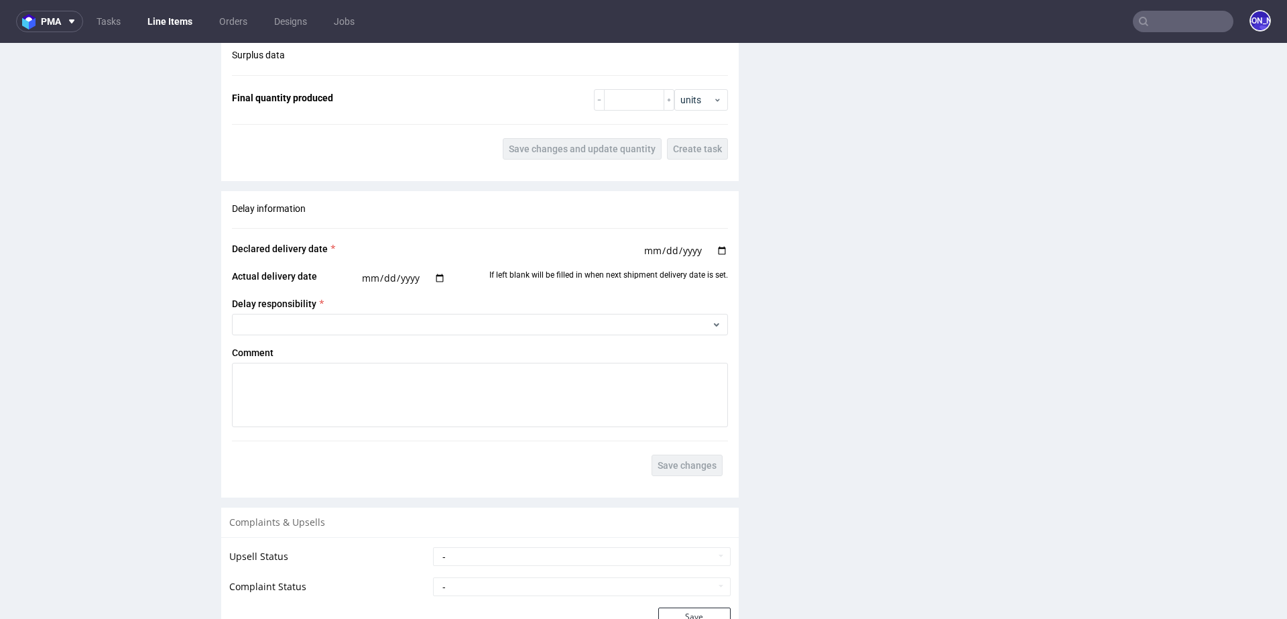
scroll to position [2022, 0]
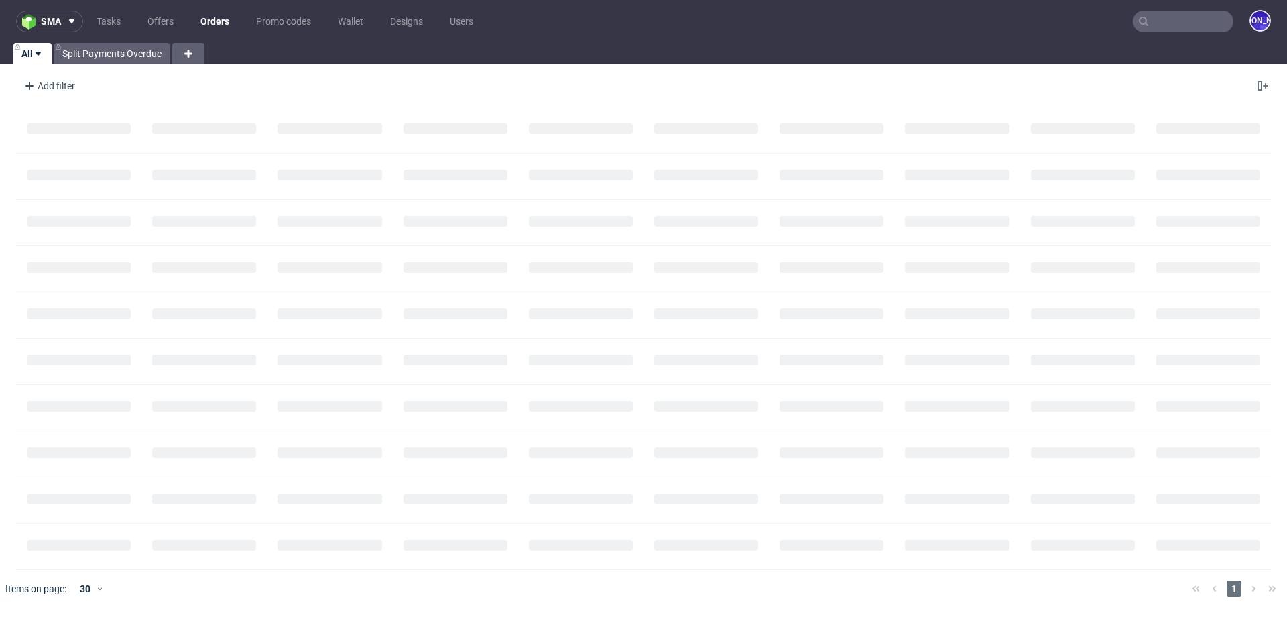
click at [1157, 19] on input "text" at bounding box center [1183, 21] width 101 height 21
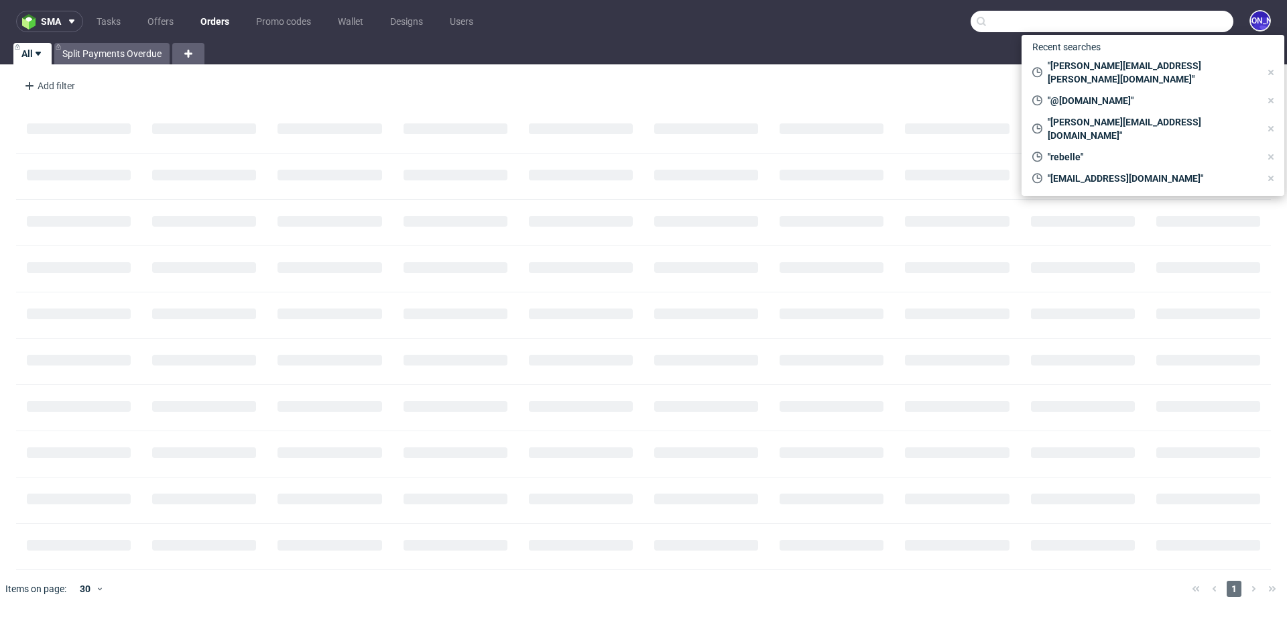
paste input "R656024696"
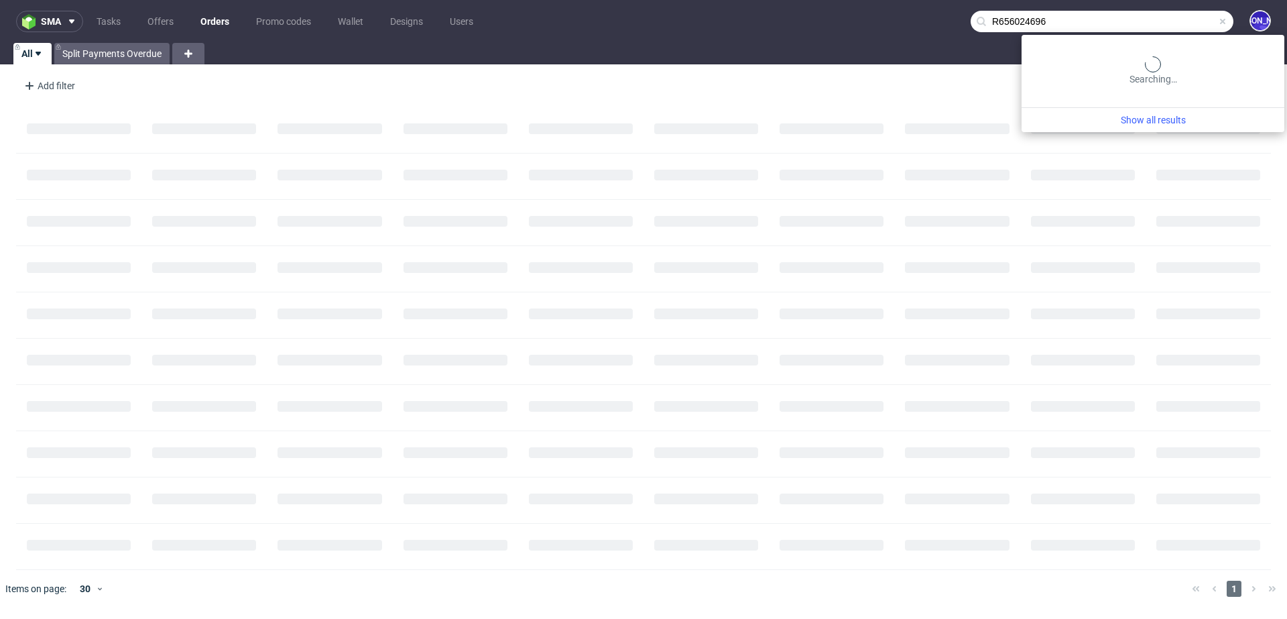
type input "R656024696"
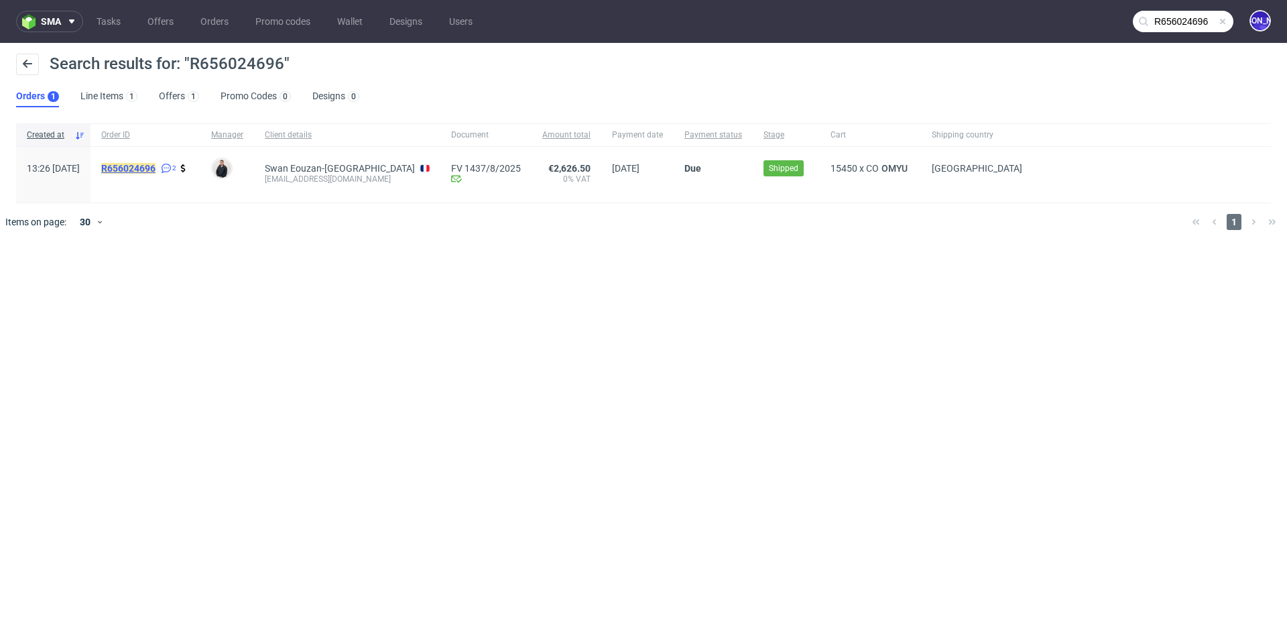
click at [147, 167] on mark "R656024696" at bounding box center [128, 168] width 54 height 11
